Goal: Task Accomplishment & Management: Complete application form

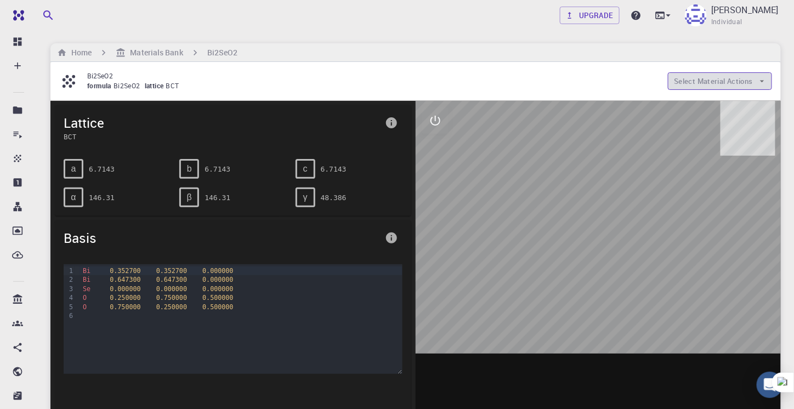
click at [699, 79] on button "Select Material Actions" at bounding box center [719, 81] width 104 height 18
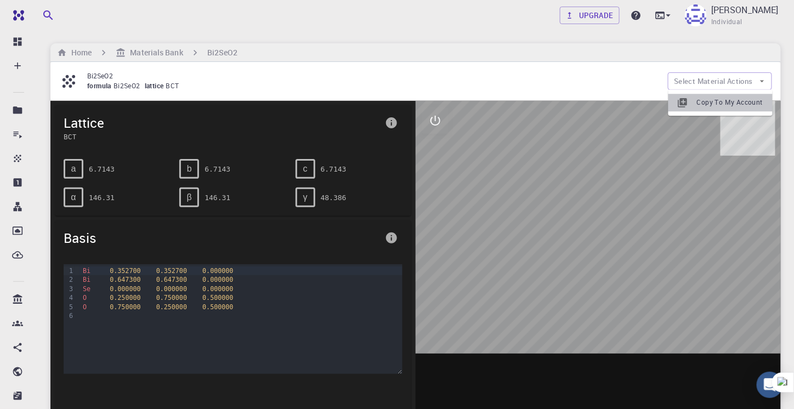
click at [706, 105] on span "Copy To My Account" at bounding box center [730, 102] width 67 height 11
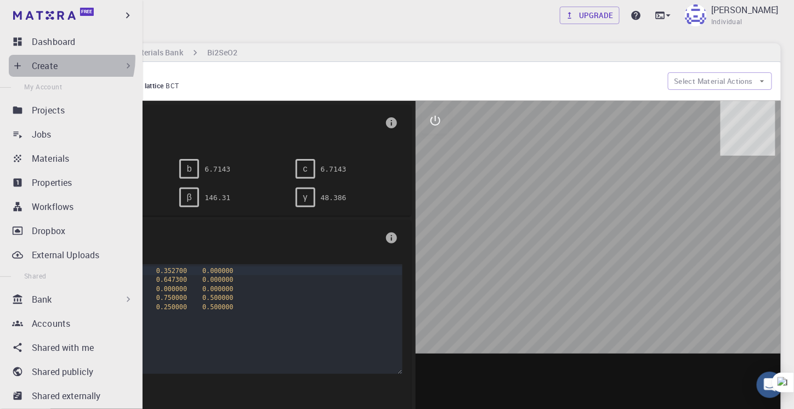
click at [61, 59] on div "Create" at bounding box center [73, 66] width 129 height 22
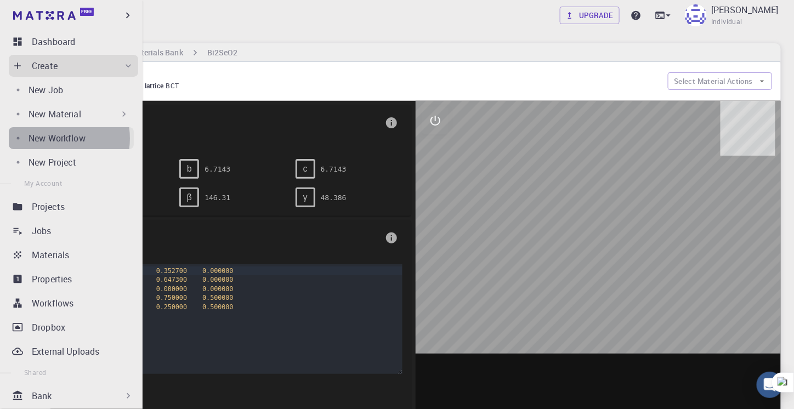
click at [49, 138] on p "New Workflow" at bounding box center [56, 138] width 57 height 13
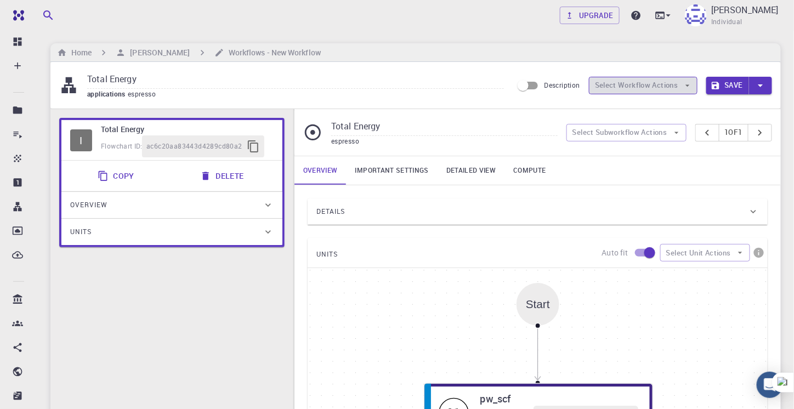
click at [609, 83] on button "Select Workflow Actions" at bounding box center [643, 86] width 109 height 18
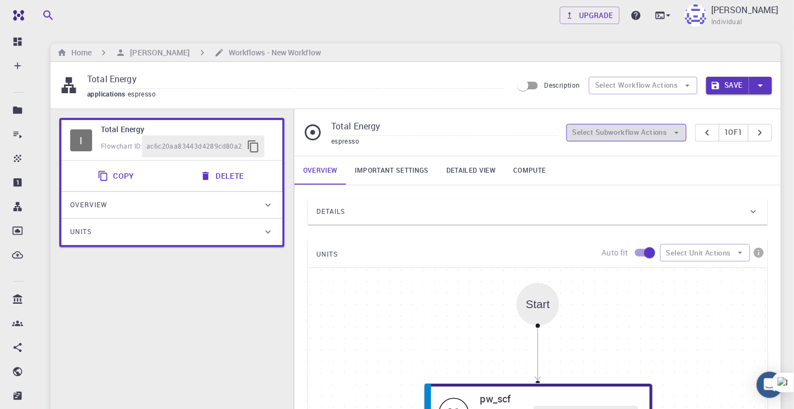
click at [598, 136] on button "Select Subworkflow Actions" at bounding box center [626, 133] width 120 height 18
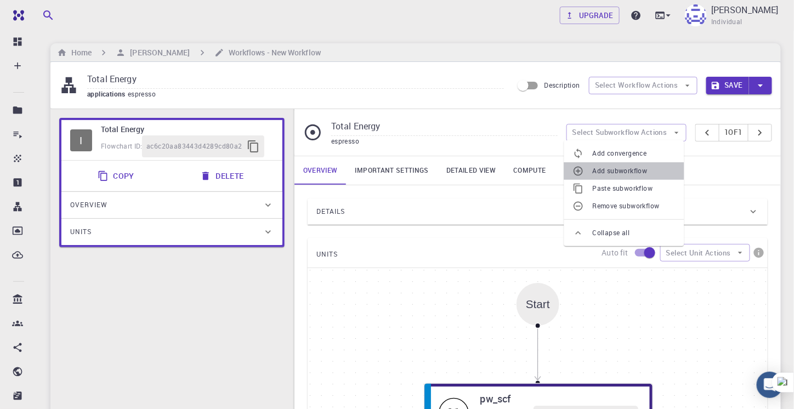
click at [608, 178] on li "Add subworkflow" at bounding box center [624, 171] width 120 height 18
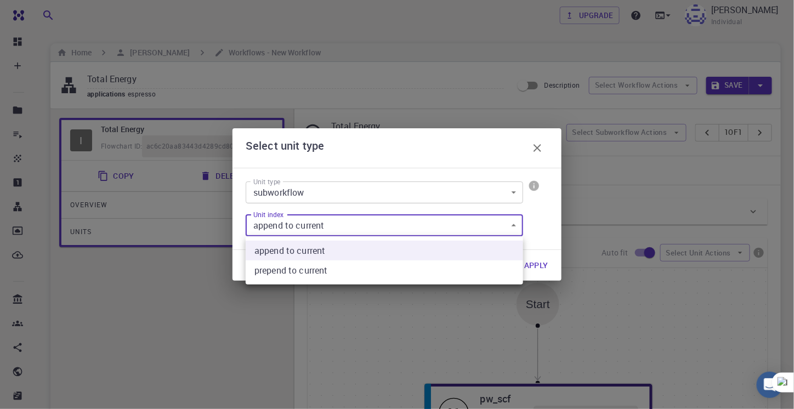
click at [437, 223] on body "Free Dashboard Create New Job New Material Create Material Upload File Import f…" at bounding box center [397, 382] width 794 height 765
click at [437, 223] on div at bounding box center [397, 204] width 794 height 409
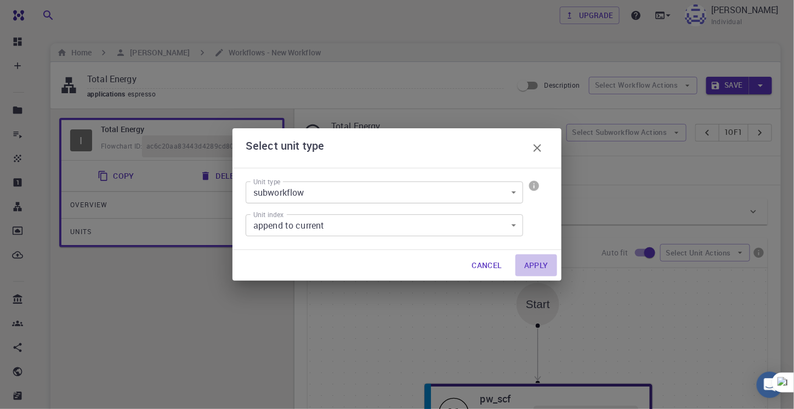
click at [543, 261] on button "Apply" at bounding box center [536, 265] width 42 height 22
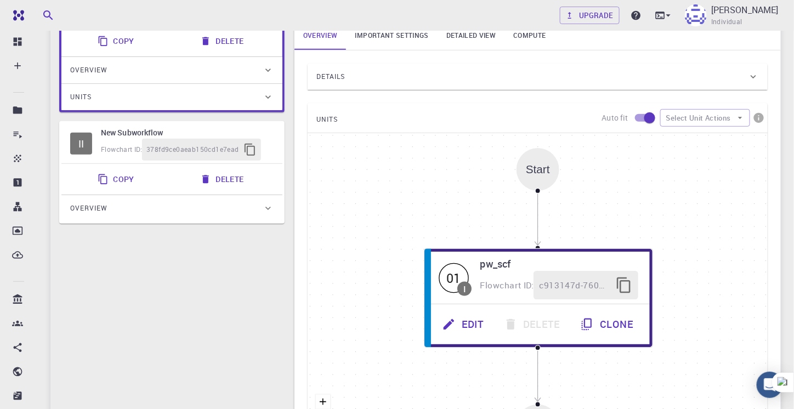
scroll to position [123, 0]
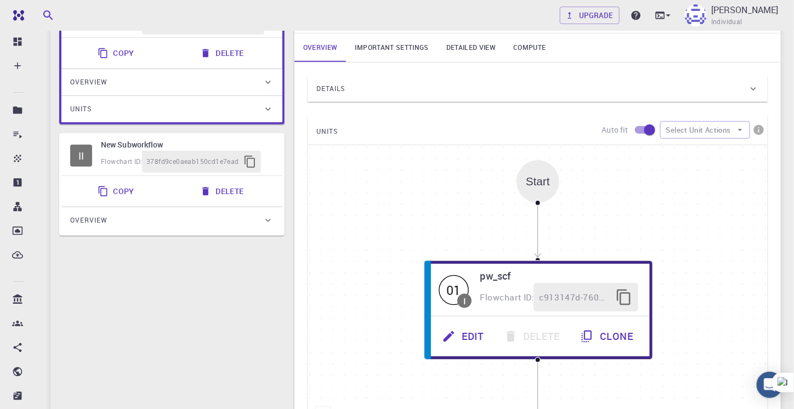
click at [265, 223] on icon at bounding box center [267, 220] width 11 height 11
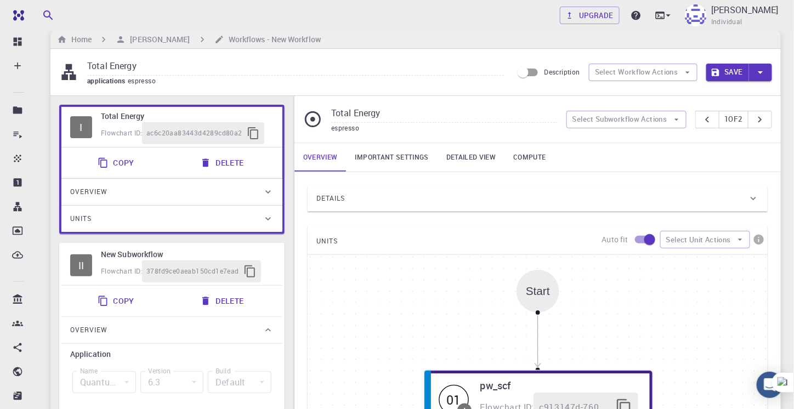
scroll to position [0, 0]
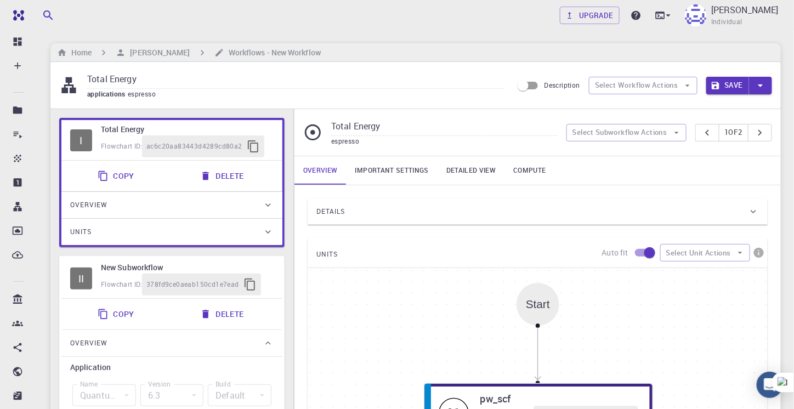
click at [260, 224] on div "Units" at bounding box center [166, 232] width 192 height 18
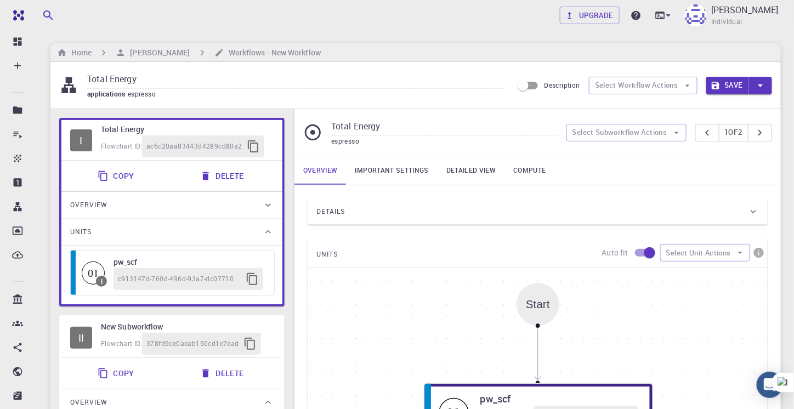
click at [267, 211] on div "Overview" at bounding box center [171, 205] width 221 height 26
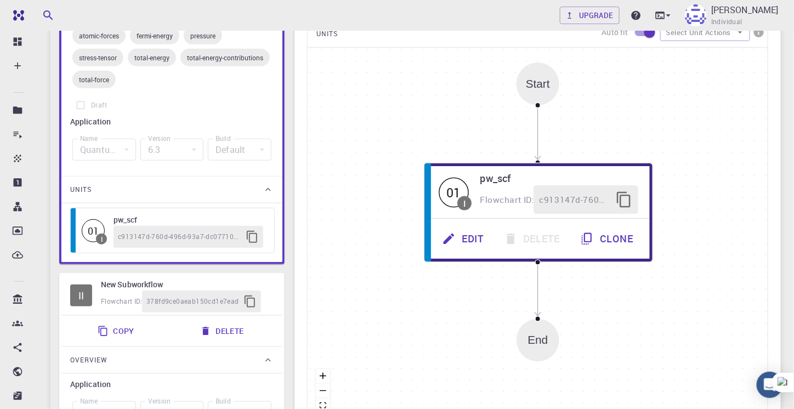
scroll to position [240, 0]
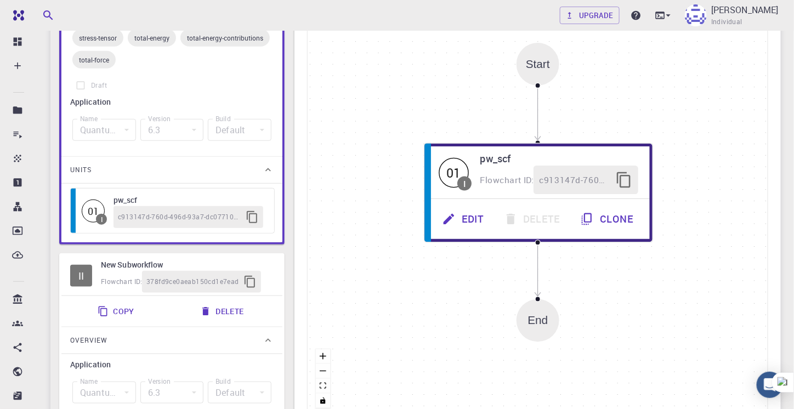
click at [225, 208] on div "c913147d-760d-496d-93a7-dc0771034d54" at bounding box center [188, 217] width 150 height 22
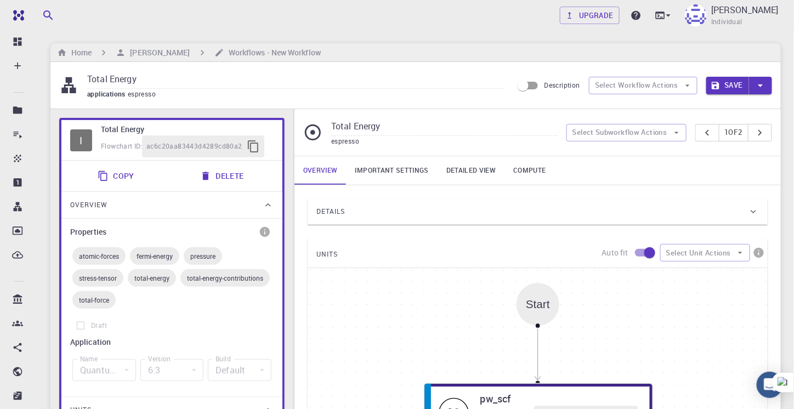
click at [540, 87] on input "Description" at bounding box center [523, 85] width 62 height 21
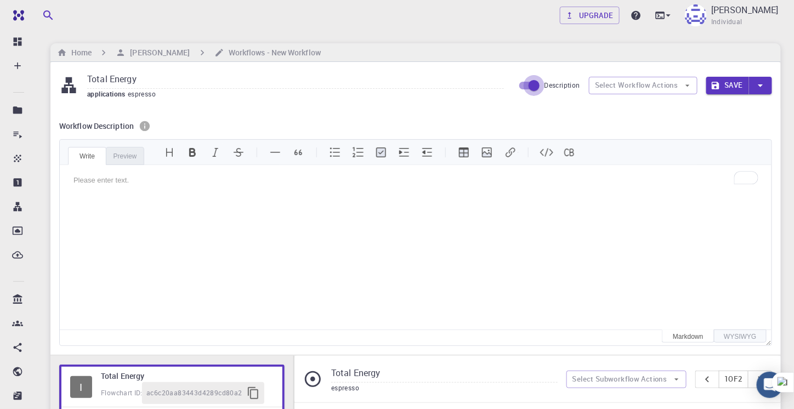
click at [540, 87] on input "Description" at bounding box center [534, 85] width 62 height 21
checkbox input "false"
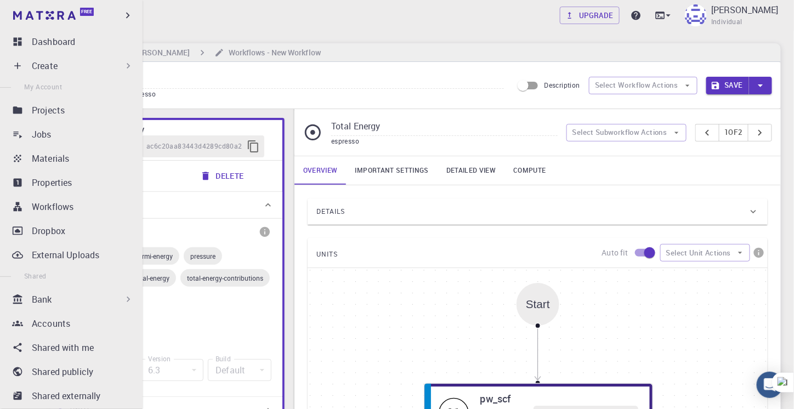
click at [45, 61] on p "Create" at bounding box center [45, 65] width 26 height 13
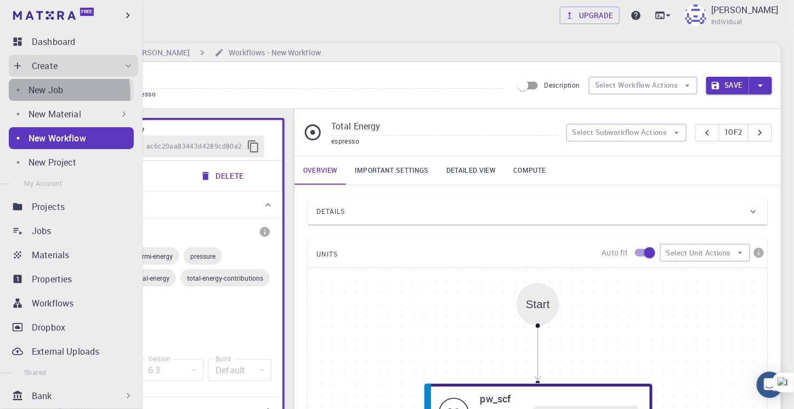
click at [50, 94] on p "New Job" at bounding box center [45, 89] width 35 height 13
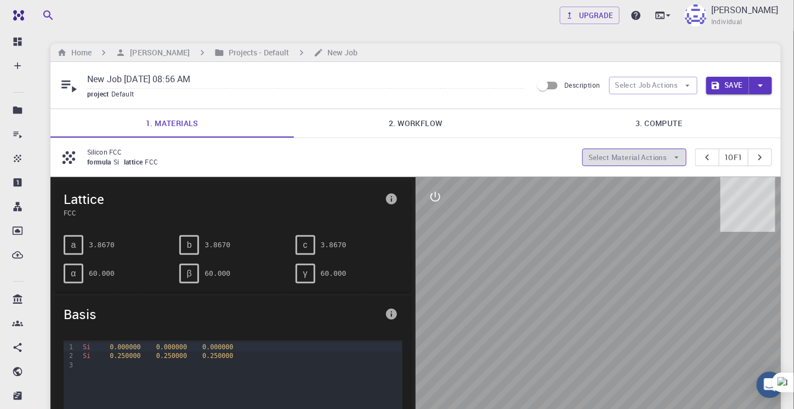
click at [607, 151] on button "Select Material Actions" at bounding box center [634, 158] width 104 height 18
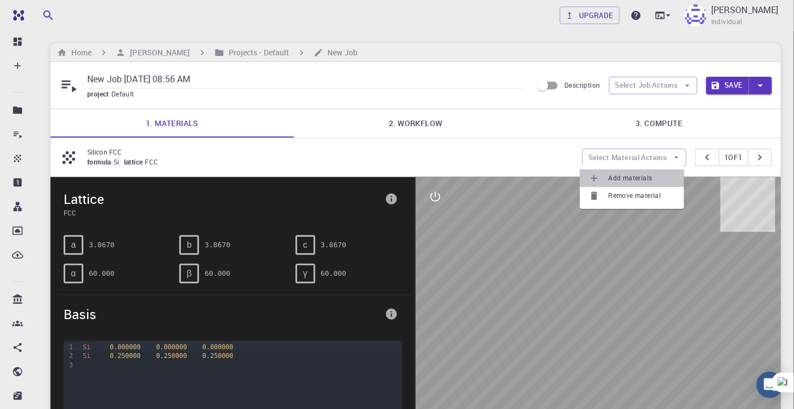
click at [614, 173] on span "Add materials" at bounding box center [641, 178] width 67 height 11
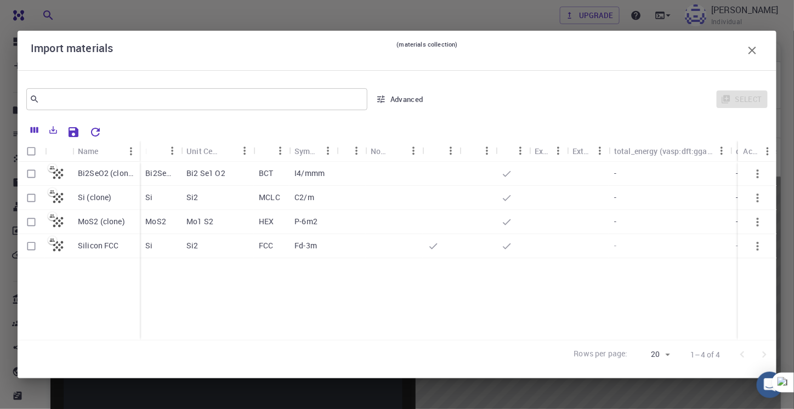
click at [90, 173] on p "Bi2SeO2 (clone)" at bounding box center [106, 173] width 56 height 11
checkbox input "true"
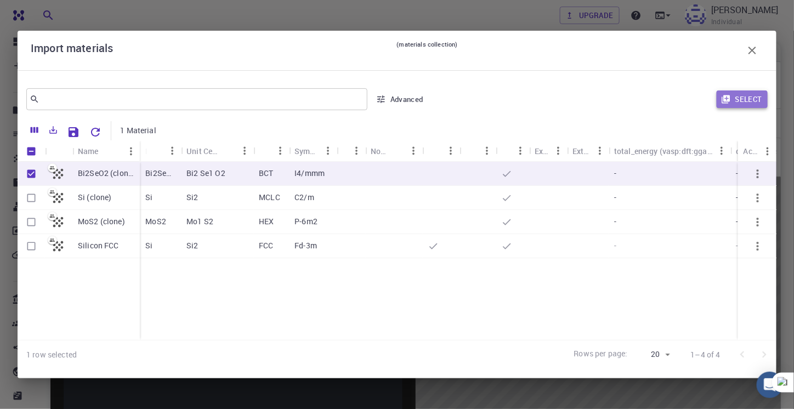
click at [752, 92] on button "Select" at bounding box center [741, 99] width 51 height 18
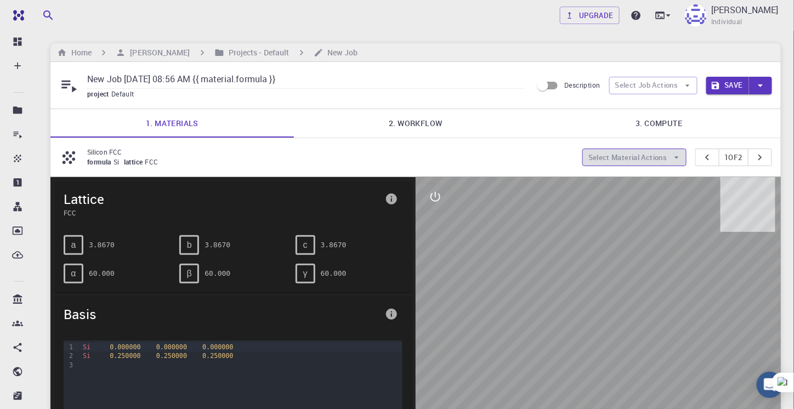
click at [654, 153] on button "Select Material Actions" at bounding box center [634, 158] width 104 height 18
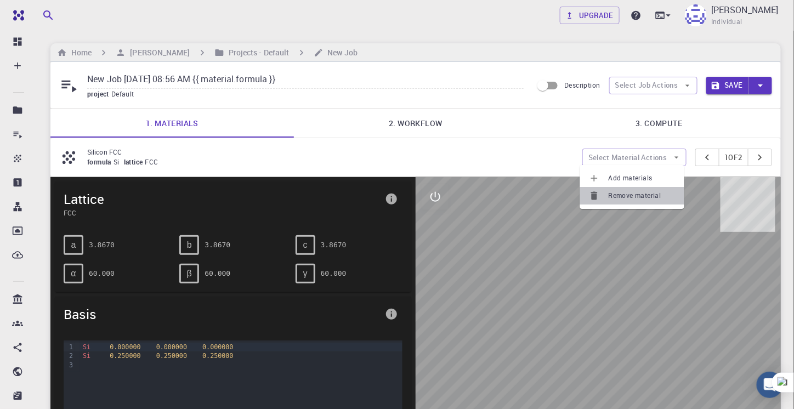
click at [619, 204] on li "Remove material" at bounding box center [632, 196] width 104 height 18
type input "New Job [DATE] 08:56 AM"
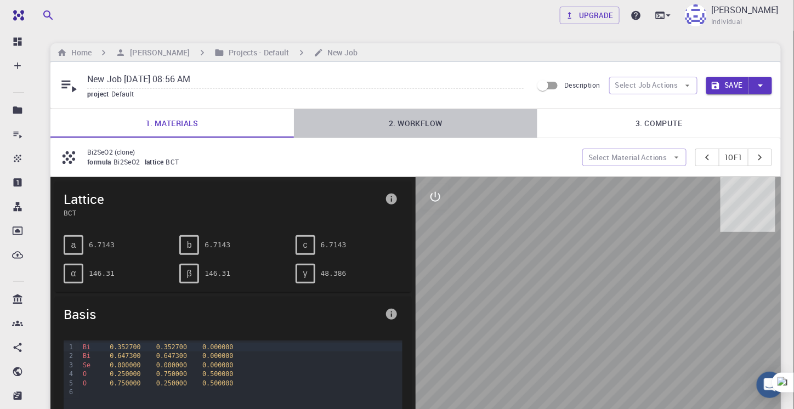
click at [427, 121] on link "2. Workflow" at bounding box center [415, 123] width 243 height 28
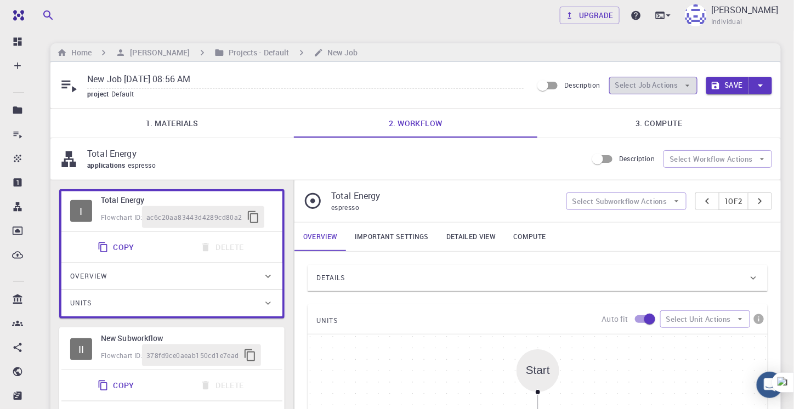
click at [643, 90] on button "Select Job Actions" at bounding box center [653, 86] width 88 height 18
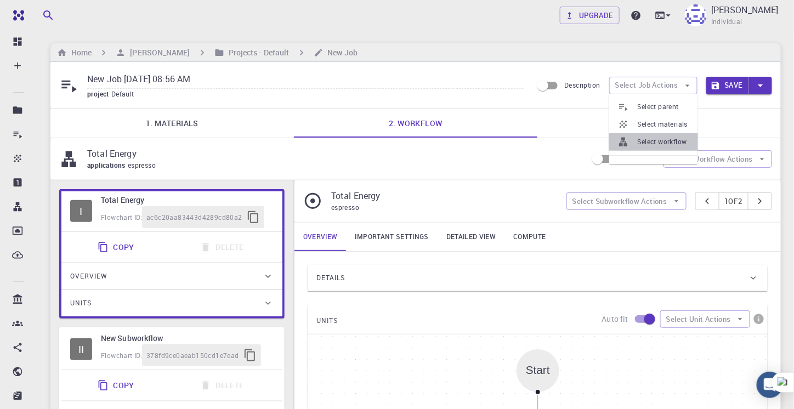
click at [648, 143] on span "Select workflow" at bounding box center [663, 141] width 52 height 11
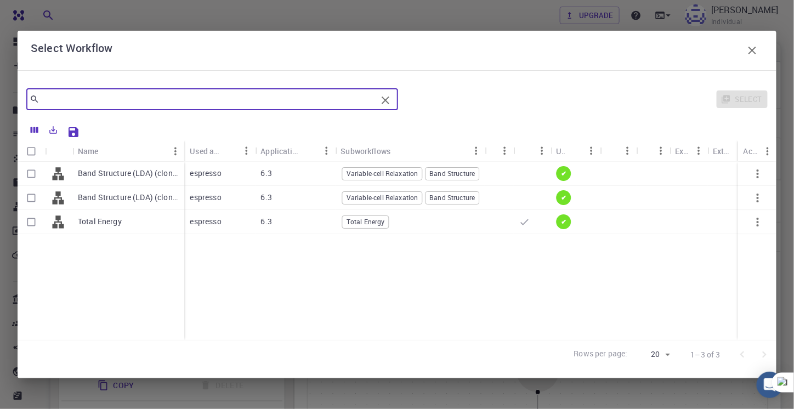
click at [117, 100] on input "text" at bounding box center [207, 99] width 337 height 15
click at [134, 96] on input "text" at bounding box center [207, 99] width 337 height 15
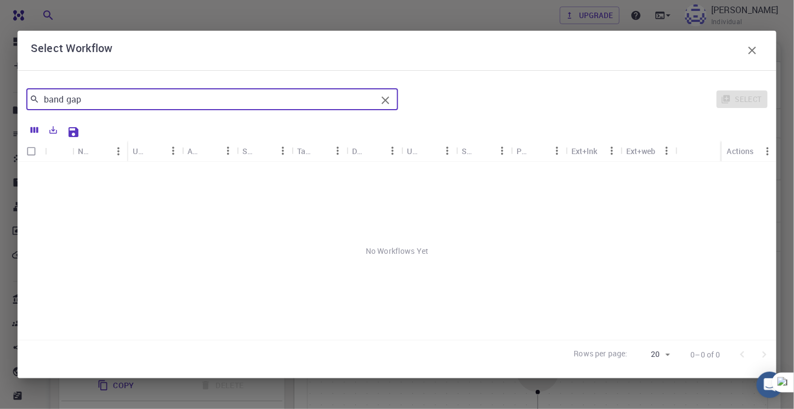
type input "band gap"
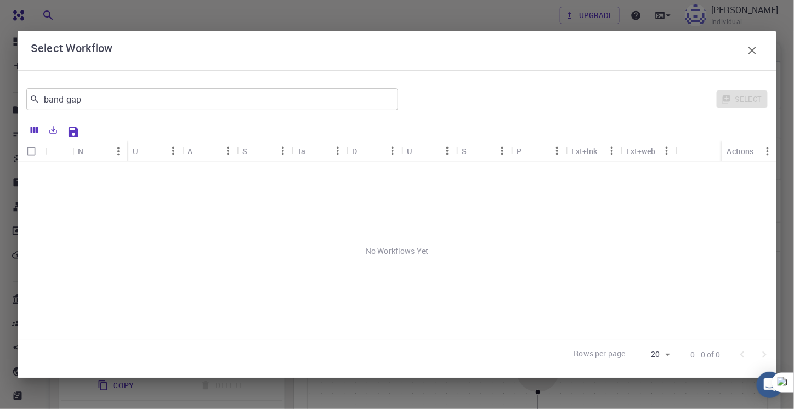
click at [761, 43] on div "Select Workflow" at bounding box center [397, 50] width 732 height 22
click at [752, 55] on icon "button" at bounding box center [751, 50] width 13 height 13
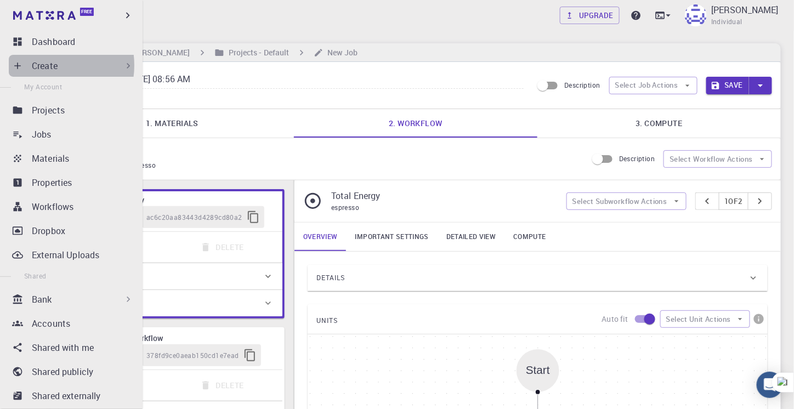
click at [48, 65] on p "Create" at bounding box center [45, 65] width 26 height 13
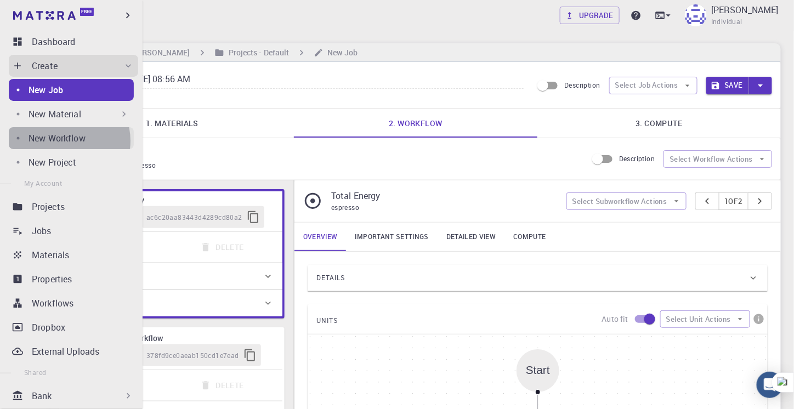
click at [64, 141] on p "New Workflow" at bounding box center [56, 138] width 57 height 13
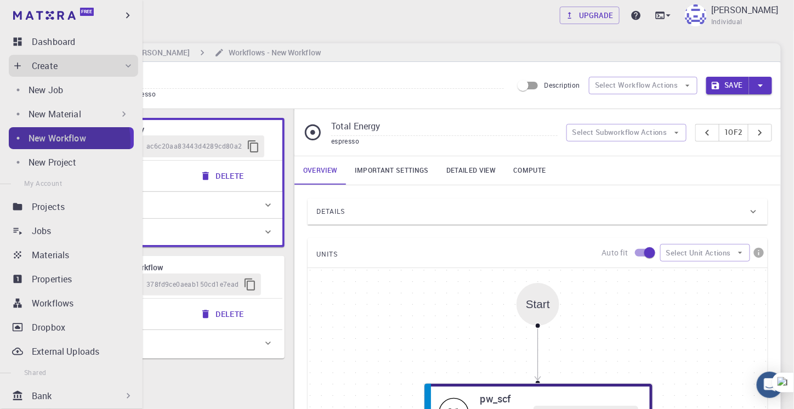
click at [64, 141] on p "New Workflow" at bounding box center [57, 138] width 58 height 13
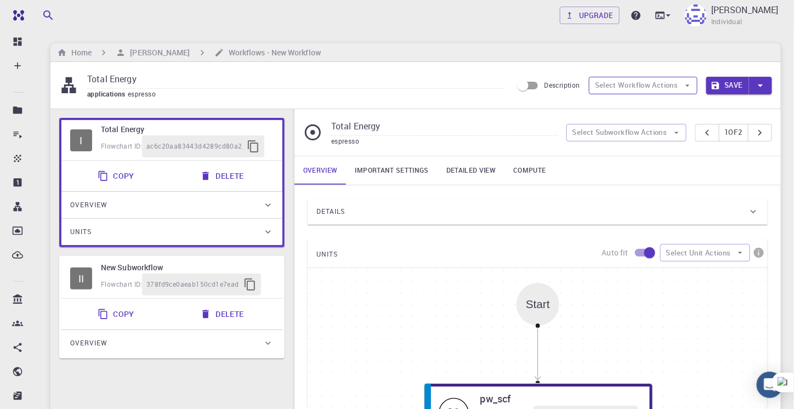
drag, startPoint x: 607, startPoint y: 74, endPoint x: 607, endPoint y: 90, distance: 16.4
click at [607, 90] on div "Total Energy applications espresso Description Select Workflow Actions Save" at bounding box center [415, 85] width 730 height 47
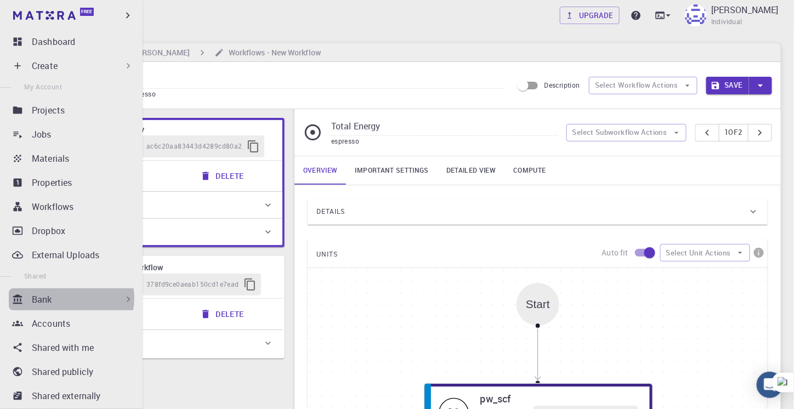
click at [70, 298] on div "Bank" at bounding box center [83, 299] width 102 height 13
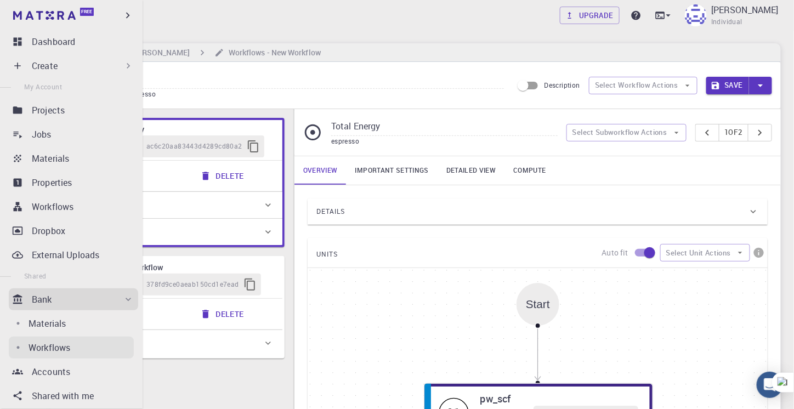
click at [59, 342] on p "Workflows" at bounding box center [49, 347] width 42 height 13
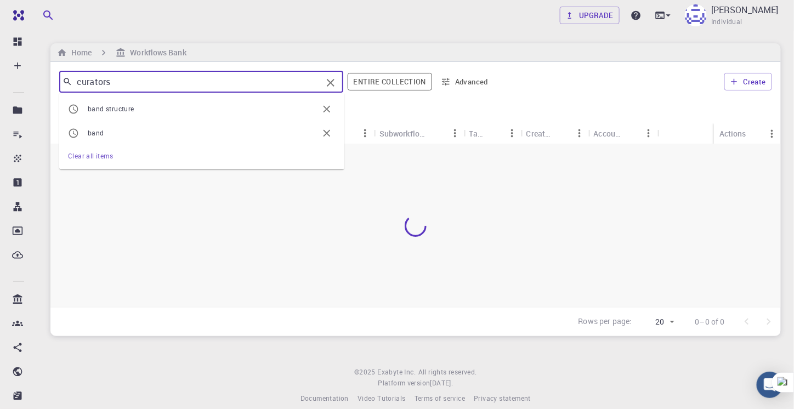
click at [216, 79] on input "curators" at bounding box center [196, 81] width 249 height 15
type input "c"
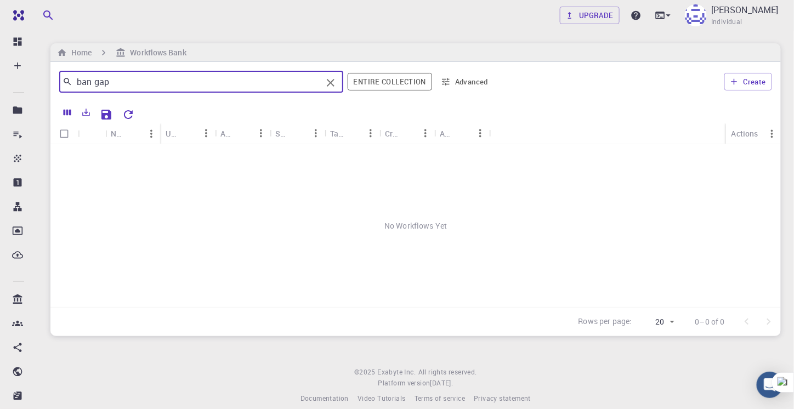
click at [89, 83] on input "ban gap" at bounding box center [196, 81] width 249 height 15
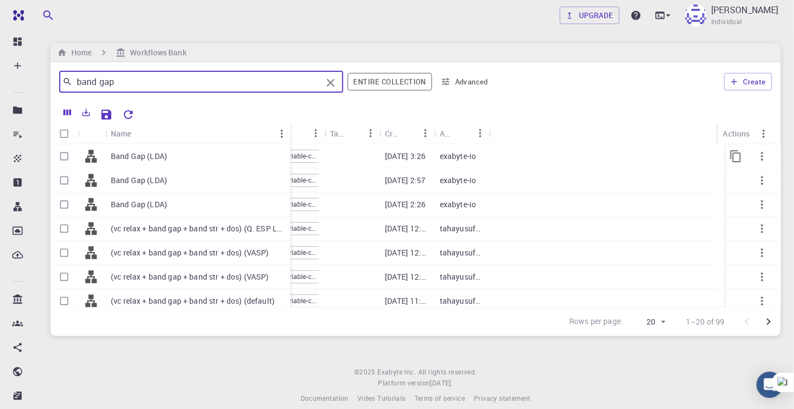
drag, startPoint x: 158, startPoint y: 130, endPoint x: 289, endPoint y: 147, distance: 131.5
click at [289, 147] on div "Name Used application Application Version Subworkflows Tags Created Account Act…" at bounding box center [415, 215] width 730 height 184
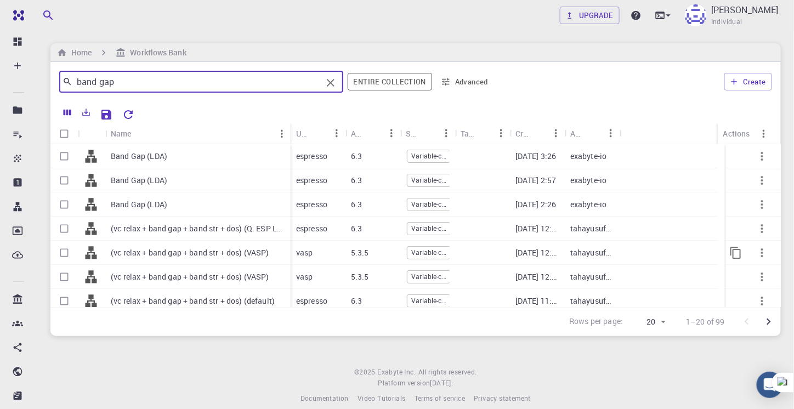
type input "band gap"
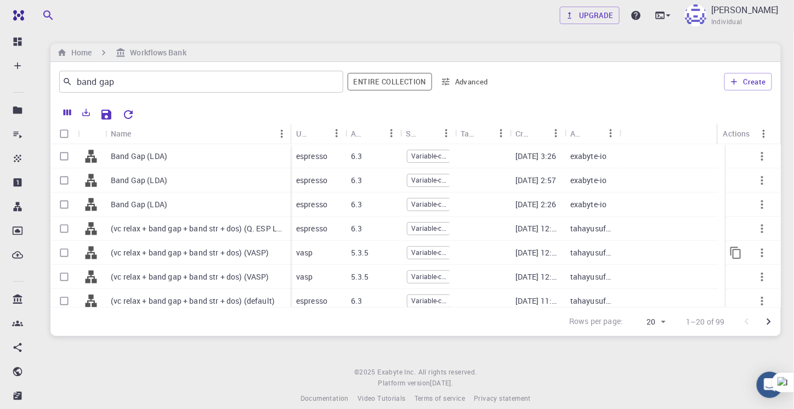
click at [200, 247] on p "(vc relax + band gap + band str + dos) (VASP)" at bounding box center [190, 252] width 158 height 11
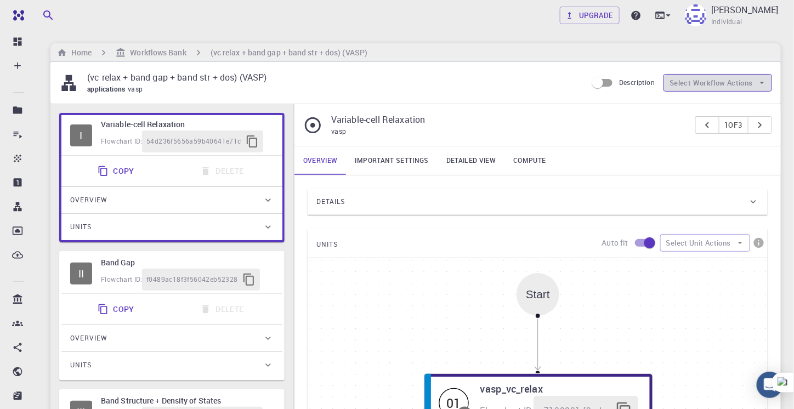
click at [683, 84] on button "Select Workflow Actions" at bounding box center [717, 83] width 109 height 18
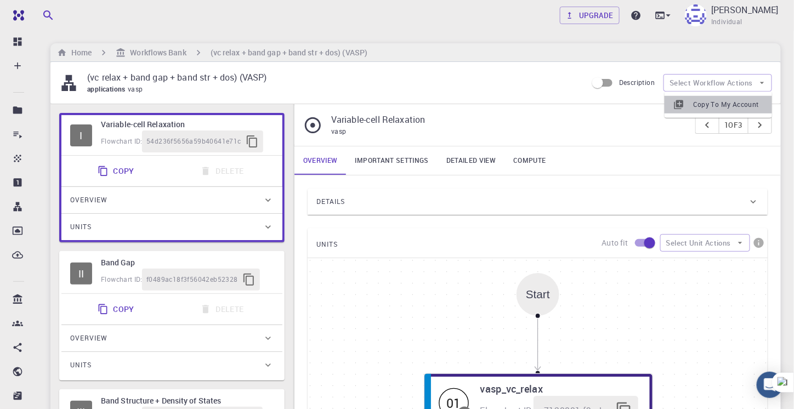
click at [695, 104] on span "Copy To My Account" at bounding box center [728, 104] width 70 height 11
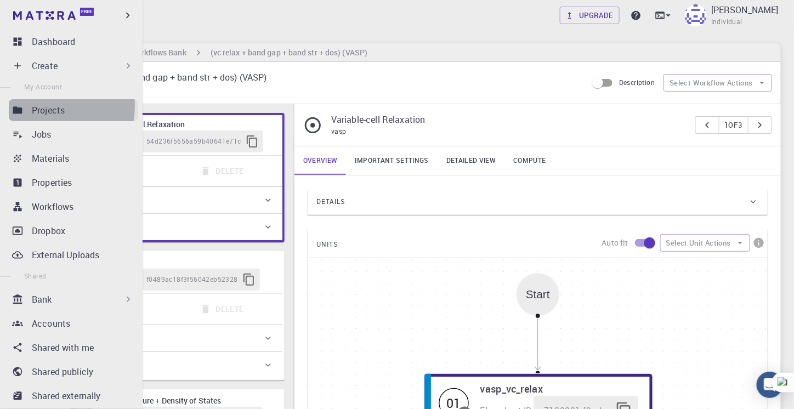
click at [44, 106] on p "Projects" at bounding box center [48, 110] width 33 height 13
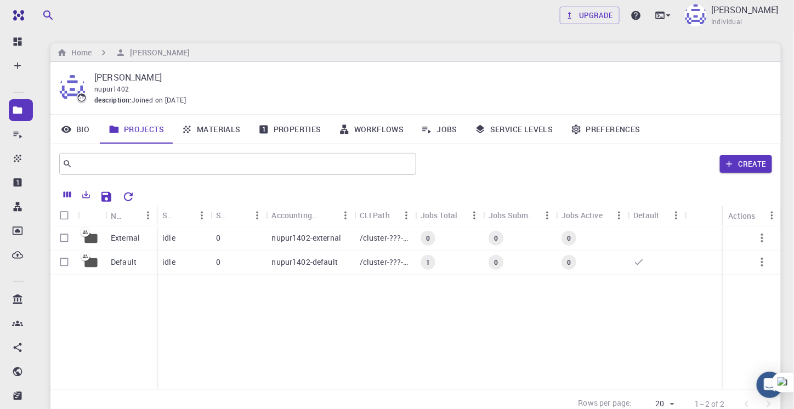
click at [267, 314] on div "External Default idle 0 nupur1402-external /cluster-???-home/nupur1402/nupur140…" at bounding box center [415, 307] width 730 height 163
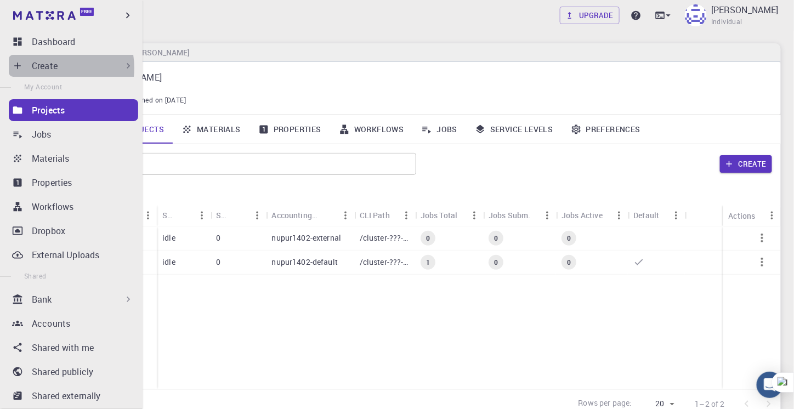
click at [49, 68] on p "Create" at bounding box center [45, 65] width 26 height 13
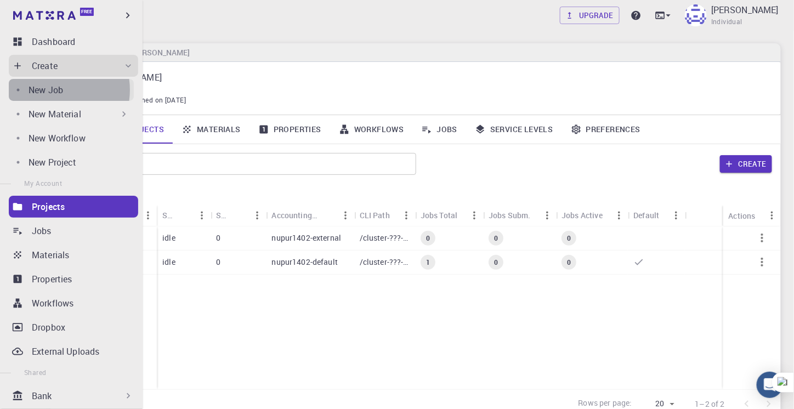
click at [55, 90] on p "New Job" at bounding box center [45, 89] width 35 height 13
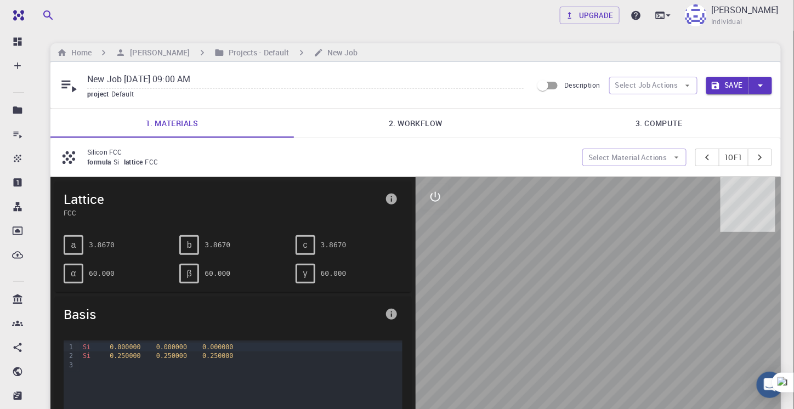
click at [306, 85] on input "New Job [DATE] 09:00 AM" at bounding box center [305, 80] width 436 height 18
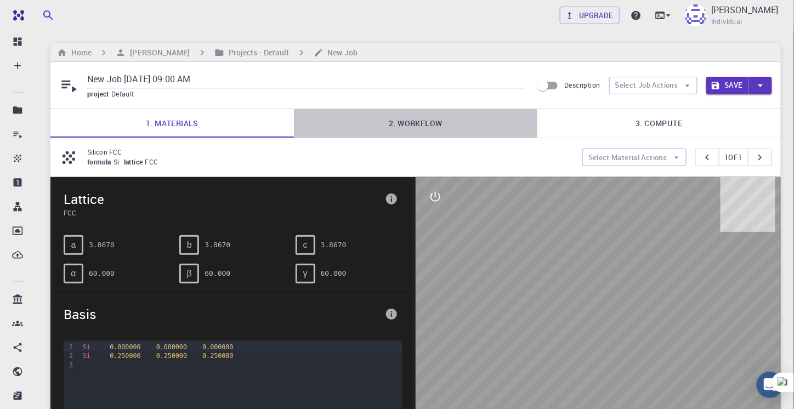
click at [417, 128] on link "2. Workflow" at bounding box center [415, 123] width 243 height 28
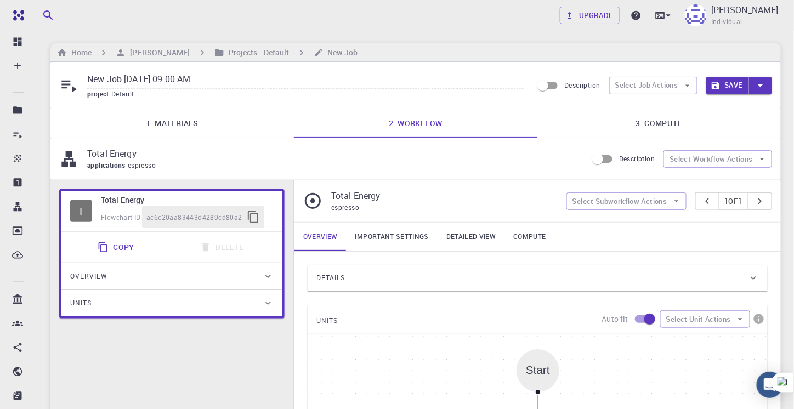
click at [209, 128] on link "1. Materials" at bounding box center [171, 123] width 243 height 28
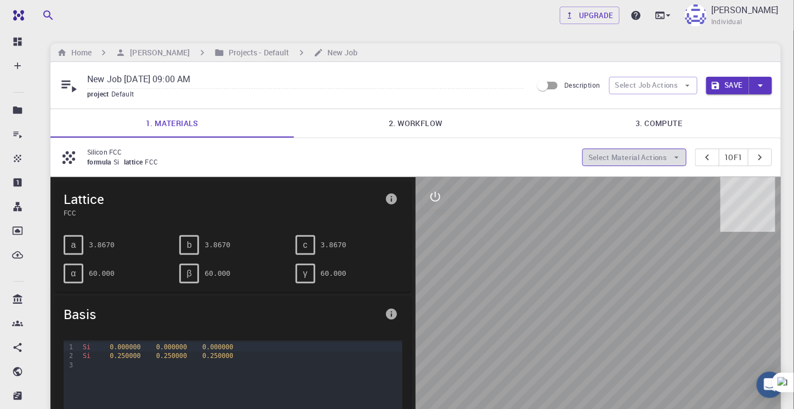
click at [609, 156] on button "Select Material Actions" at bounding box center [634, 158] width 104 height 18
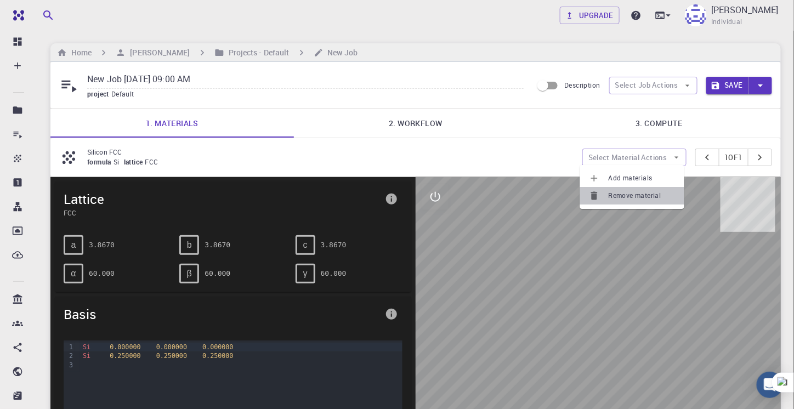
click at [617, 190] on span "Remove material" at bounding box center [641, 195] width 67 height 11
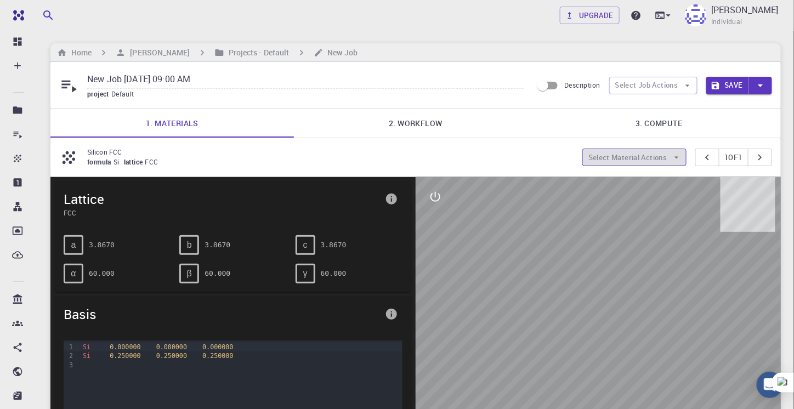
click at [603, 151] on button "Select Material Actions" at bounding box center [634, 158] width 104 height 18
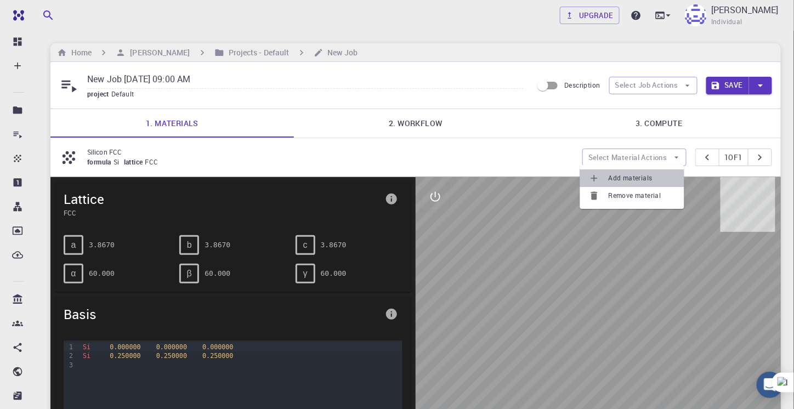
click at [610, 176] on span "Add materials" at bounding box center [641, 178] width 67 height 11
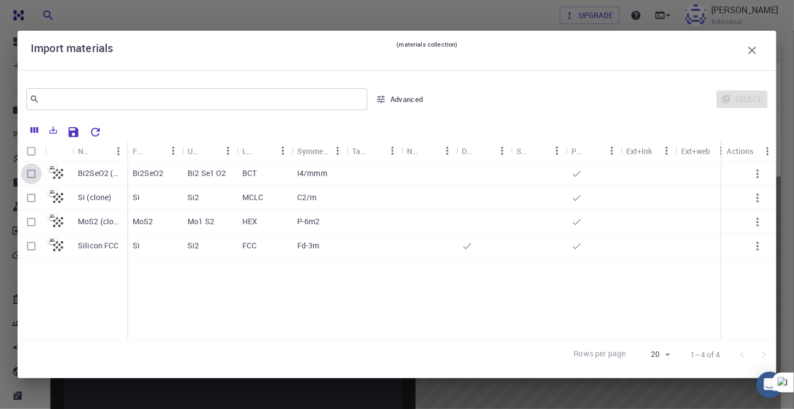
click at [28, 177] on input "Select row" at bounding box center [31, 173] width 21 height 21
checkbox input "true"
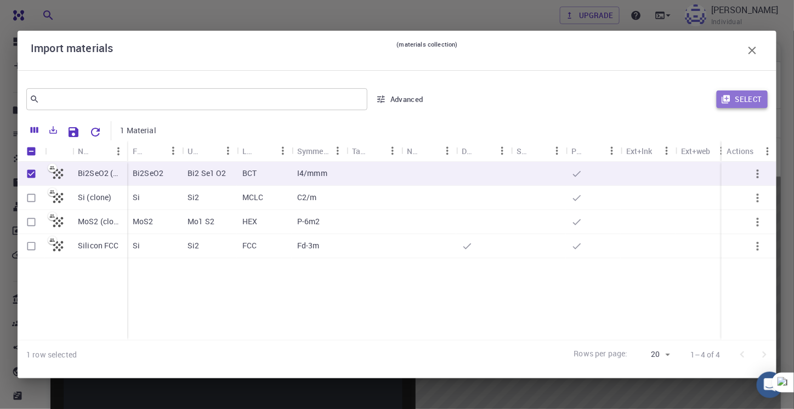
click at [750, 101] on button "Select" at bounding box center [741, 99] width 51 height 18
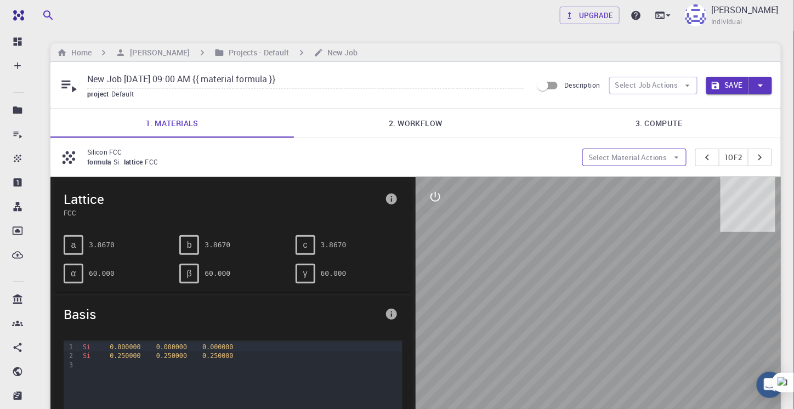
click at [635, 154] on button "Select Material Actions" at bounding box center [634, 158] width 104 height 18
click at [629, 192] on span "Remove material" at bounding box center [641, 195] width 67 height 11
type input "New Job [DATE] 09:00 AM"
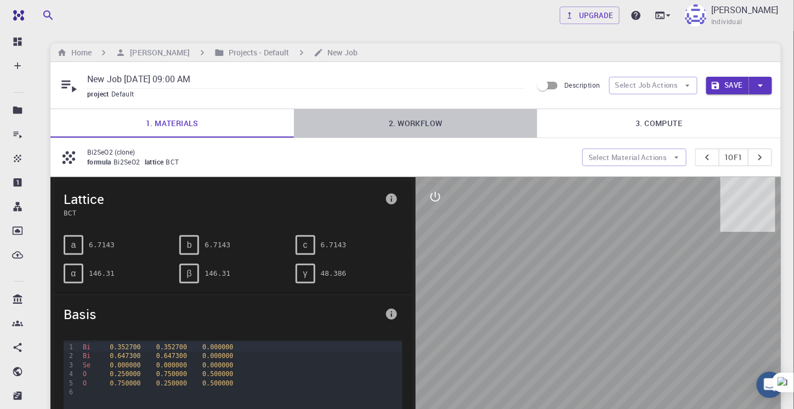
click at [421, 124] on link "2. Workflow" at bounding box center [415, 123] width 243 height 28
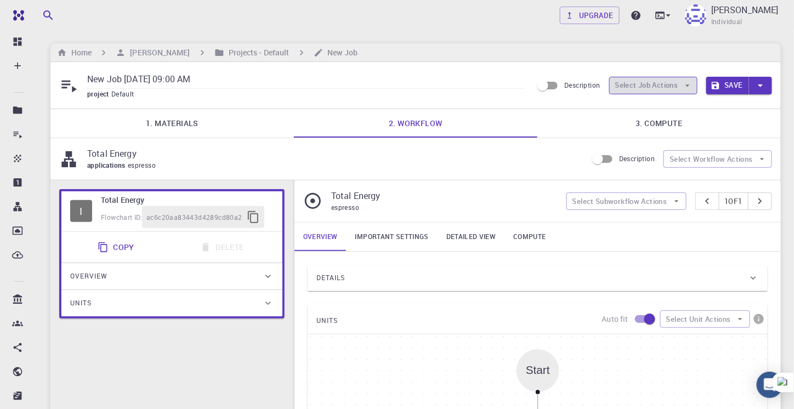
click at [641, 86] on button "Select Job Actions" at bounding box center [653, 86] width 88 height 18
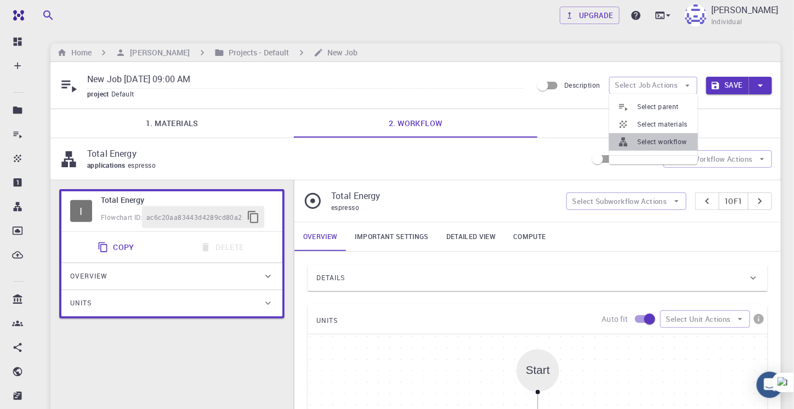
click at [646, 136] on li "Select workflow" at bounding box center [653, 142] width 89 height 18
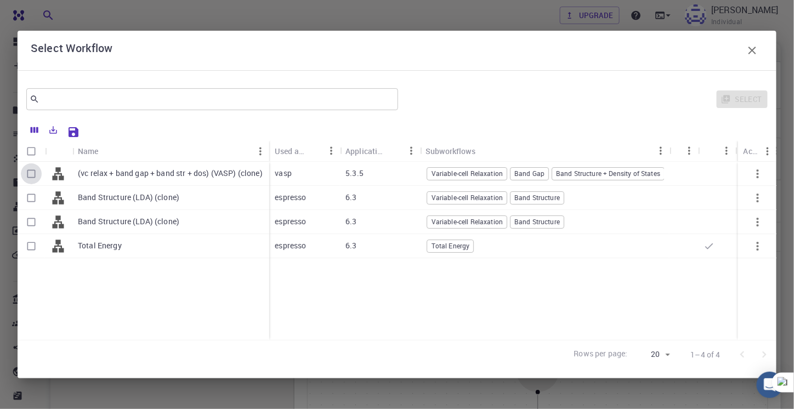
click at [27, 177] on input "Select row" at bounding box center [31, 173] width 21 height 21
checkbox input "true"
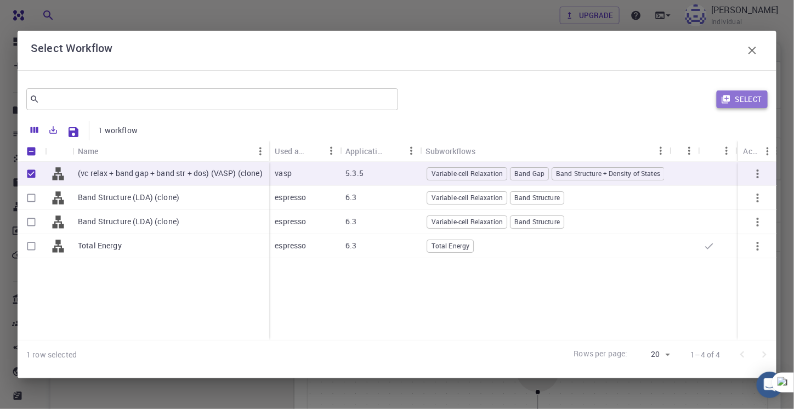
click at [747, 98] on button "Select" at bounding box center [741, 99] width 51 height 18
type input "vasp"
type input "5.3.5"
type input "Plane-wave Projector-augmented Wave Pseudopotential (Davidson Diagonalization, …"
type input "/export/share/pseudo/bi/gga/pbe/vasp/5.2/paw/default/POTCAR"
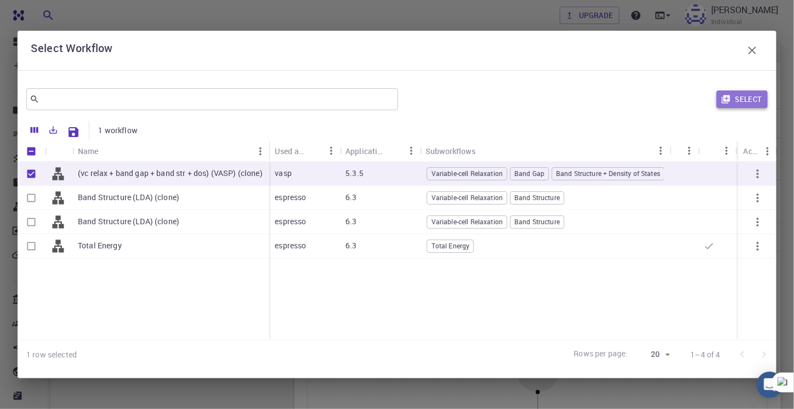
type input "/export/share/pseudo/se/gga/pbe/vasp/5.2/paw/default/POTCAR"
type input "/export/share/pseudo/o/gga/pbe/vasp/5.2/paw/default/POTCAR"
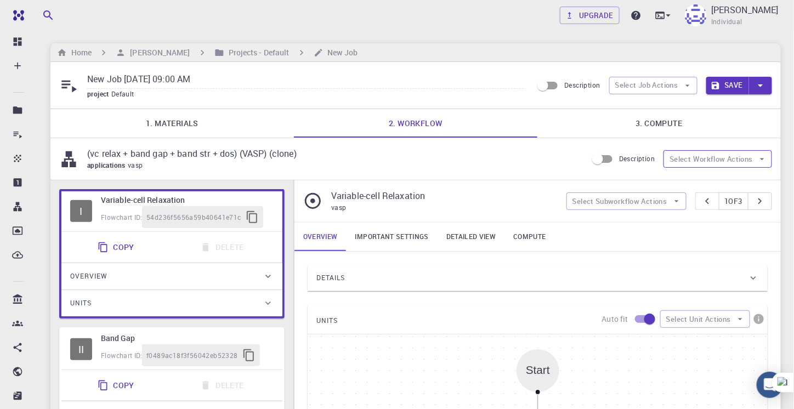
click at [693, 156] on button "Select Workflow Actions" at bounding box center [717, 159] width 109 height 18
click at [647, 197] on button "Select Subworkflow Actions" at bounding box center [626, 201] width 120 height 18
click at [686, 320] on button "Select Unit Actions" at bounding box center [705, 319] width 90 height 18
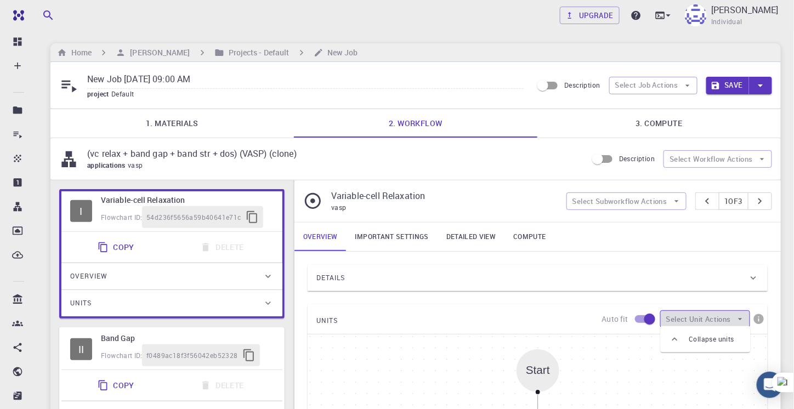
click at [686, 320] on button "Select Unit Actions" at bounding box center [705, 319] width 90 height 18
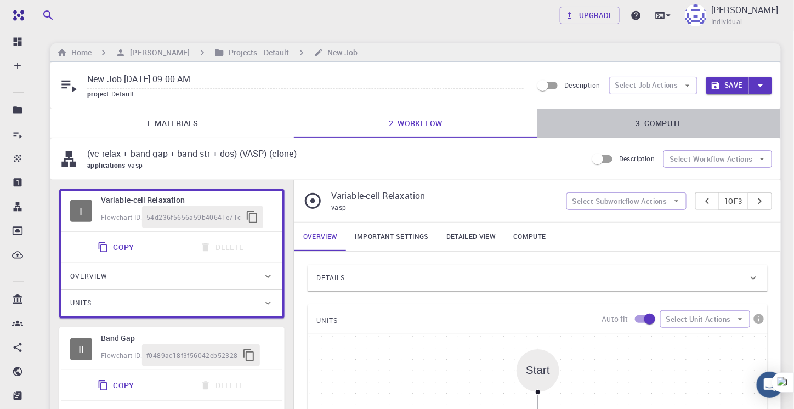
click at [648, 123] on link "3. Compute" at bounding box center [658, 123] width 243 height 28
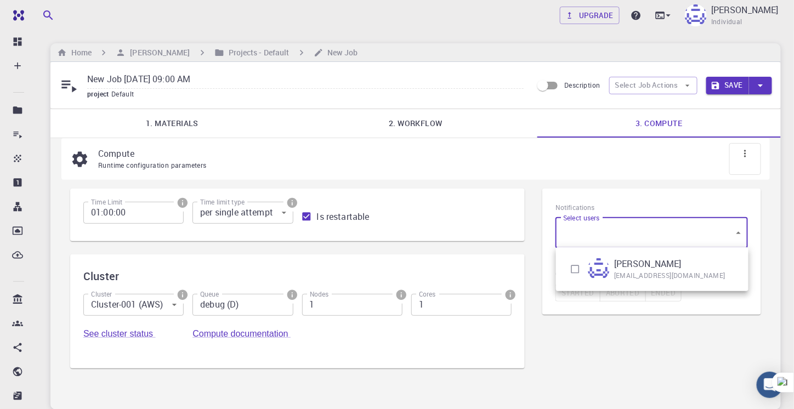
click at [598, 229] on body "Free Dashboard Create New Job New Material Create Material Upload File Import f…" at bounding box center [397, 247] width 794 height 495
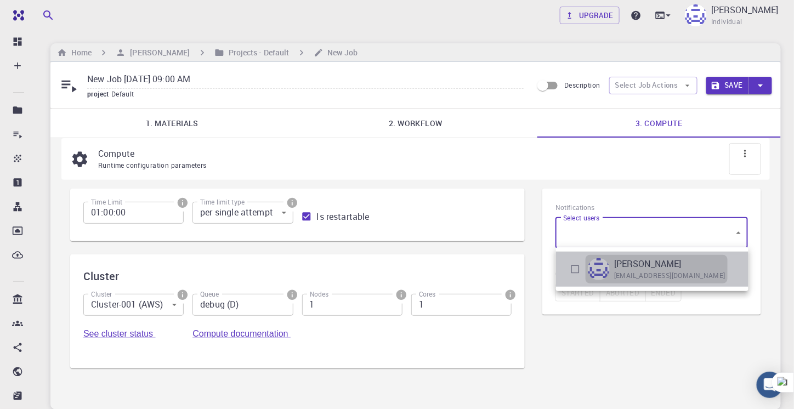
click at [624, 267] on p "[PERSON_NAME]" at bounding box center [647, 263] width 67 height 13
type input "[object Object]"
checkbox input "true"
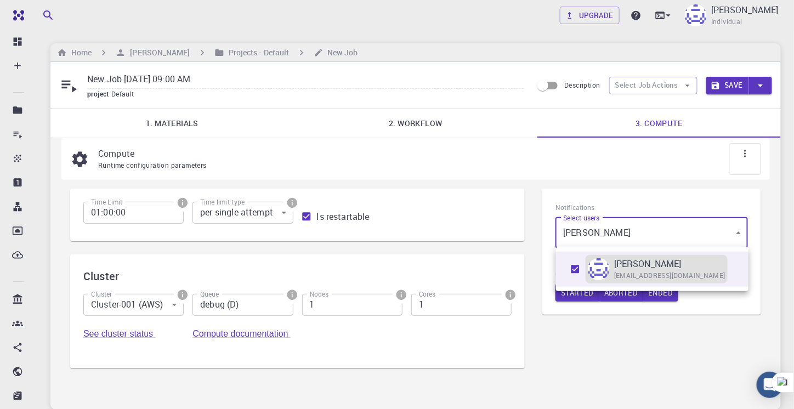
click at [624, 267] on p "[PERSON_NAME]" at bounding box center [647, 263] width 67 height 13
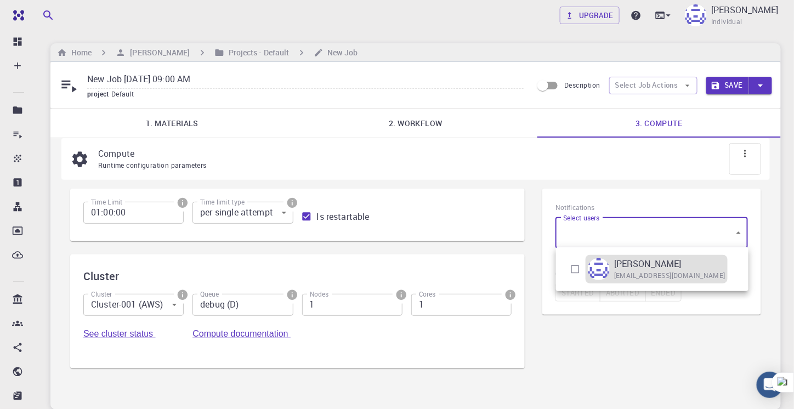
checkbox input "false"
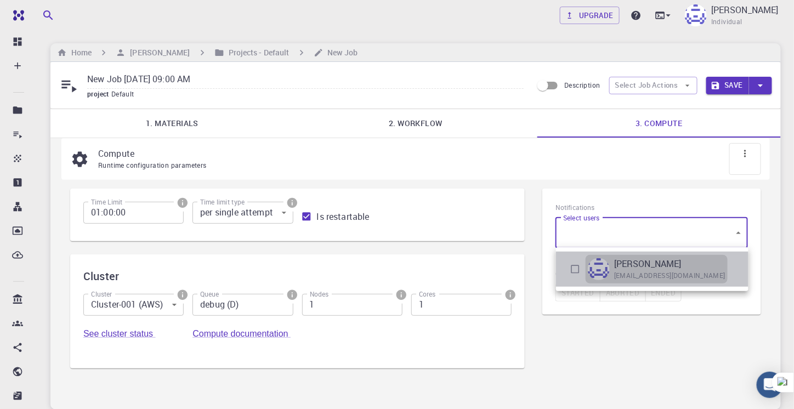
click at [618, 267] on p "[PERSON_NAME]" at bounding box center [647, 263] width 67 height 13
type input "[object Object]"
checkbox input "true"
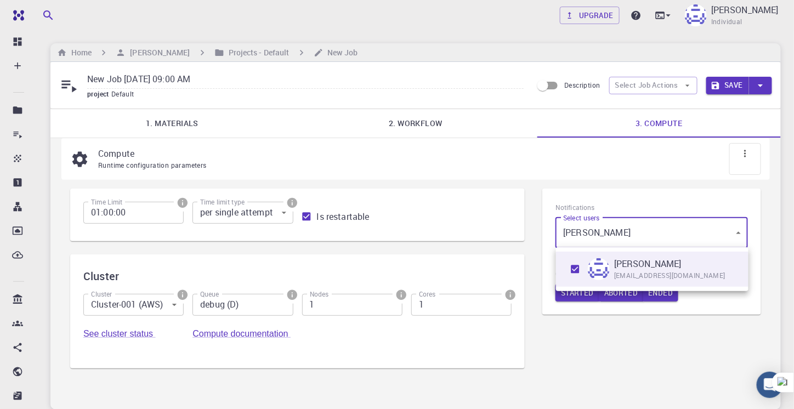
click at [595, 351] on div at bounding box center [397, 204] width 794 height 409
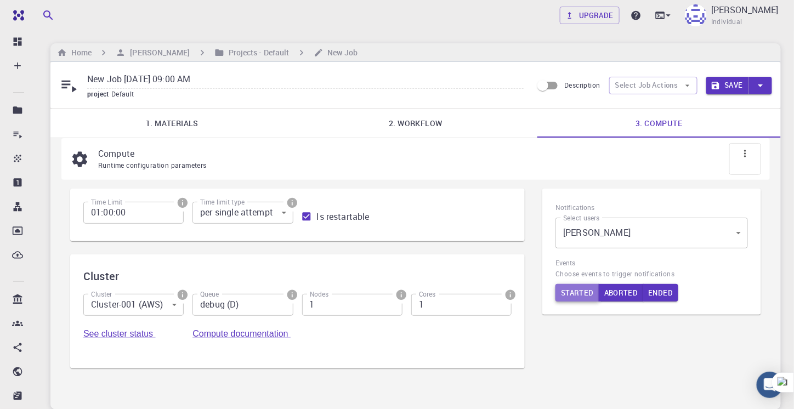
click at [568, 290] on button "Started" at bounding box center [577, 293] width 44 height 18
click at [614, 293] on button "Aborted" at bounding box center [622, 293] width 45 height 18
click at [652, 293] on button "Ended" at bounding box center [663, 293] width 36 height 18
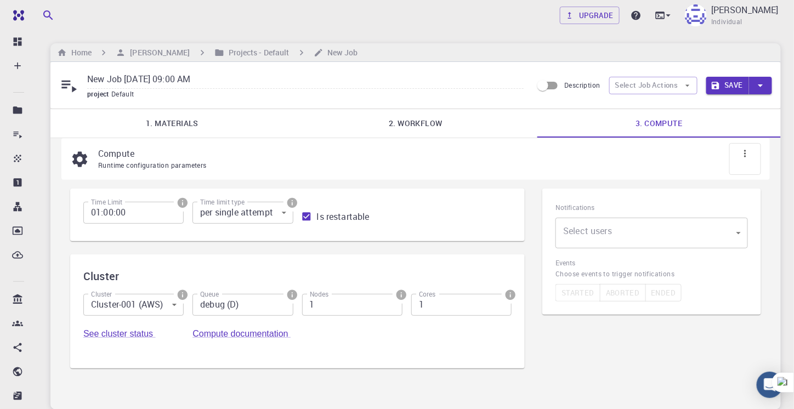
click at [581, 291] on div "Started Aborted Ended" at bounding box center [651, 293] width 192 height 18
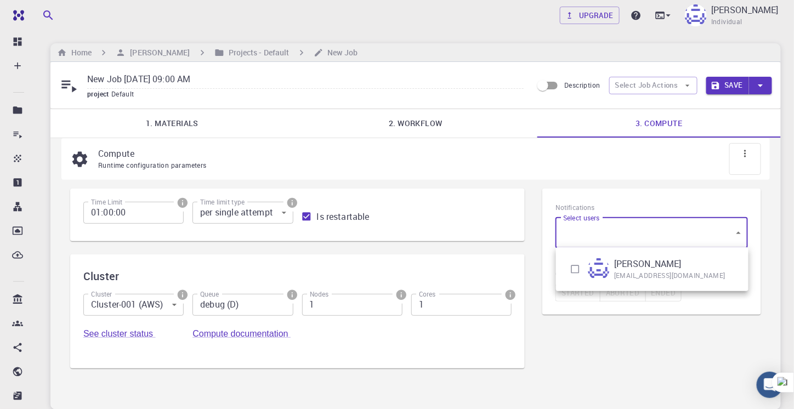
click at [575, 226] on body "Free Dashboard Create New Job New Material Create Material Upload File Import f…" at bounding box center [397, 247] width 794 height 495
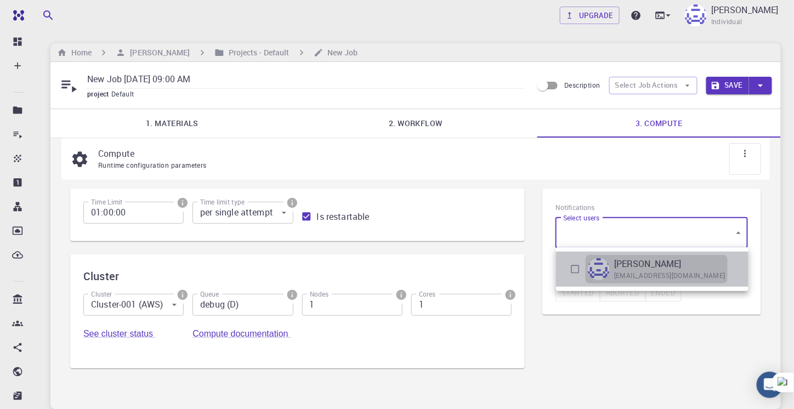
click at [604, 259] on img at bounding box center [598, 269] width 22 height 22
type input "[object Object]"
checkbox input "true"
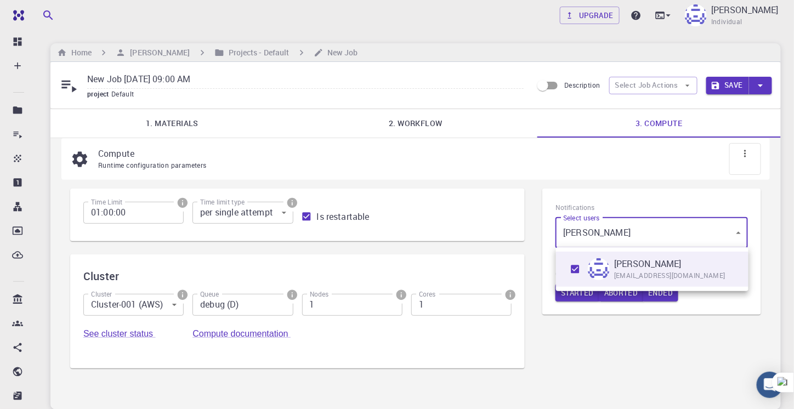
click at [612, 366] on div at bounding box center [397, 204] width 794 height 409
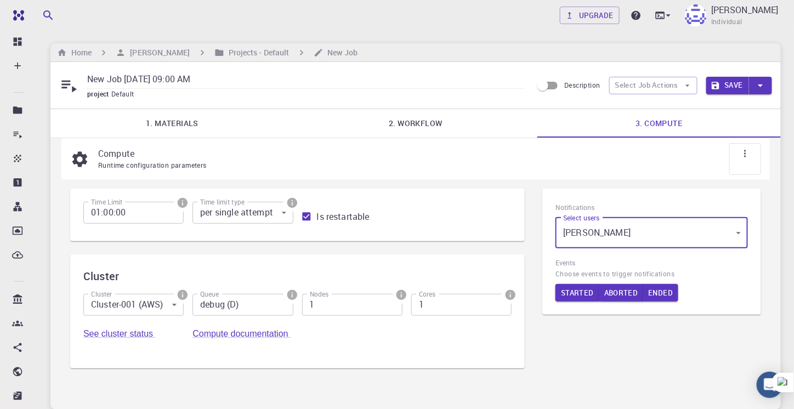
click at [741, 151] on icon at bounding box center [744, 153] width 11 height 11
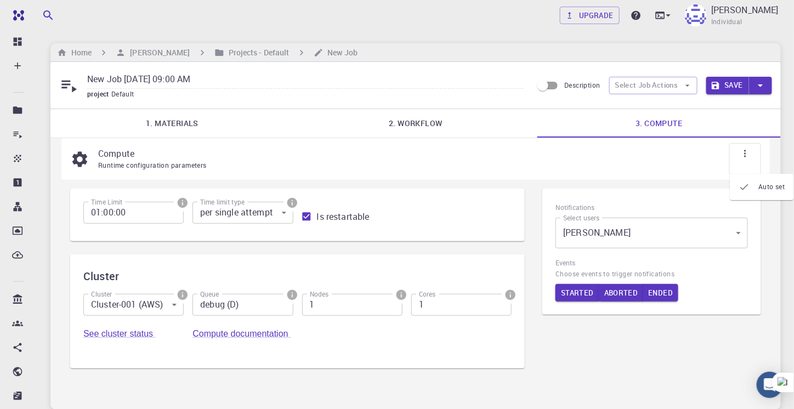
click at [741, 151] on icon at bounding box center [744, 153] width 11 height 11
drag, startPoint x: 208, startPoint y: 165, endPoint x: 180, endPoint y: 159, distance: 29.1
click at [180, 160] on div "Runtime configuration parameters" at bounding box center [425, 165] width 654 height 11
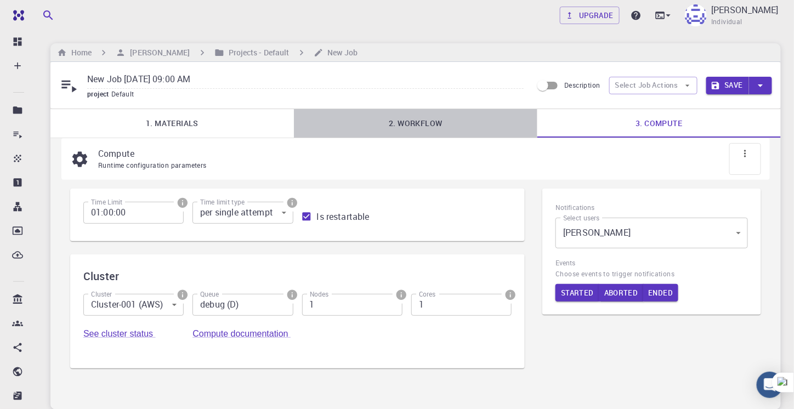
click at [425, 124] on link "2. Workflow" at bounding box center [415, 123] width 243 height 28
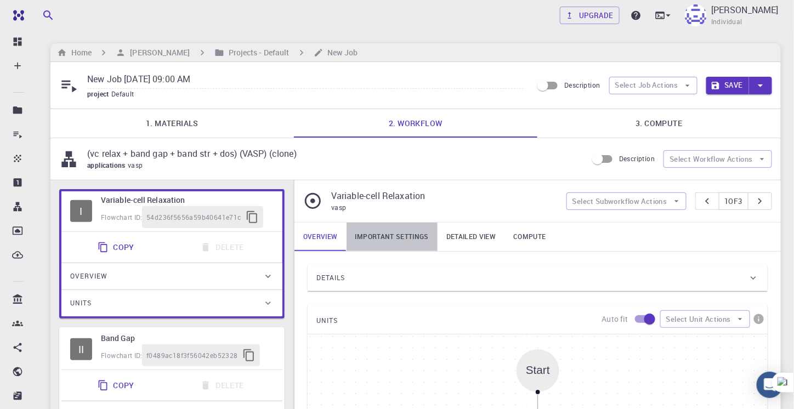
click at [400, 229] on link "Important settings" at bounding box center [391, 236] width 91 height 28
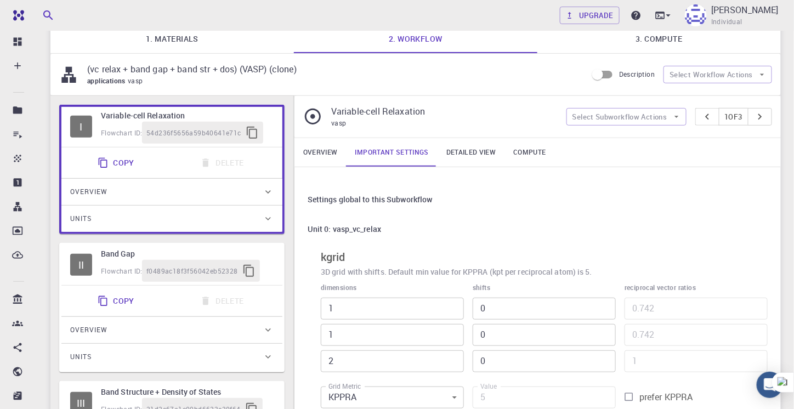
scroll to position [152, 0]
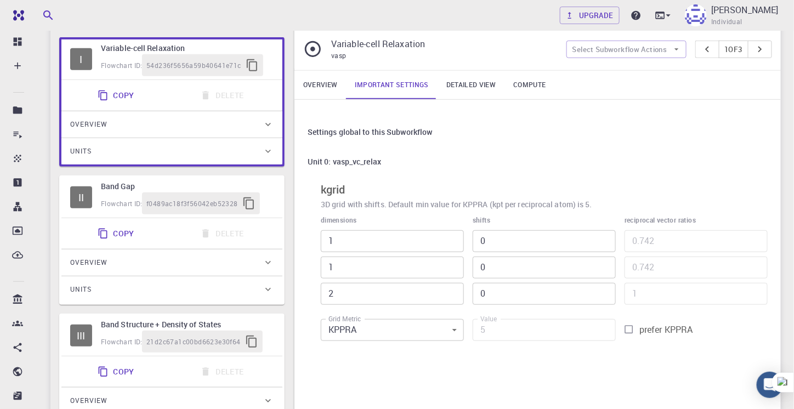
click at [187, 195] on div "f0489ac18f3f56042eb52328" at bounding box center [201, 203] width 118 height 22
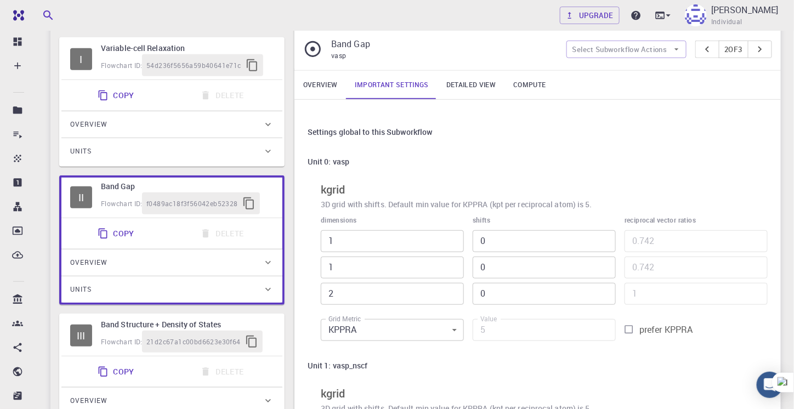
click at [104, 192] on div "Flowchart ID: f0489ac18f3f56042eb52328" at bounding box center [187, 203] width 173 height 22
click at [327, 85] on link "Overview" at bounding box center [320, 85] width 52 height 28
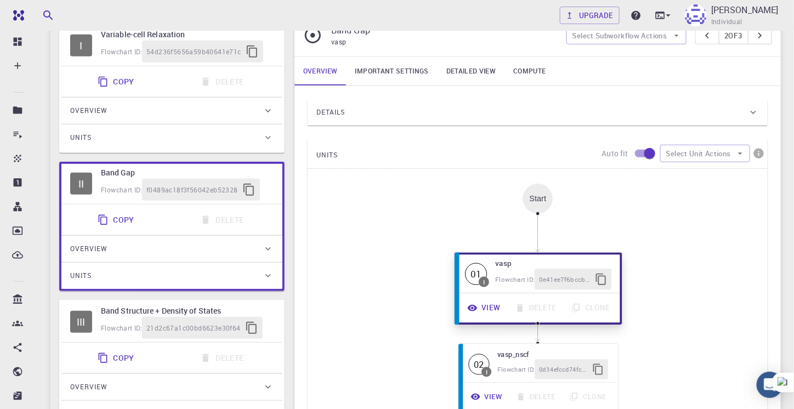
scroll to position [79, 0]
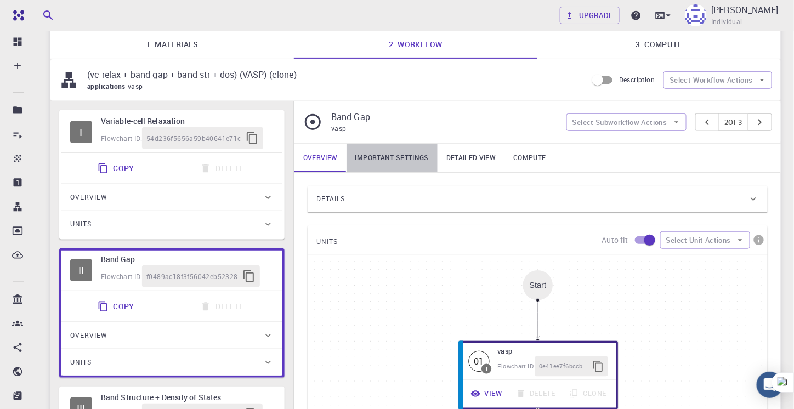
click at [372, 150] on link "Important settings" at bounding box center [391, 158] width 91 height 28
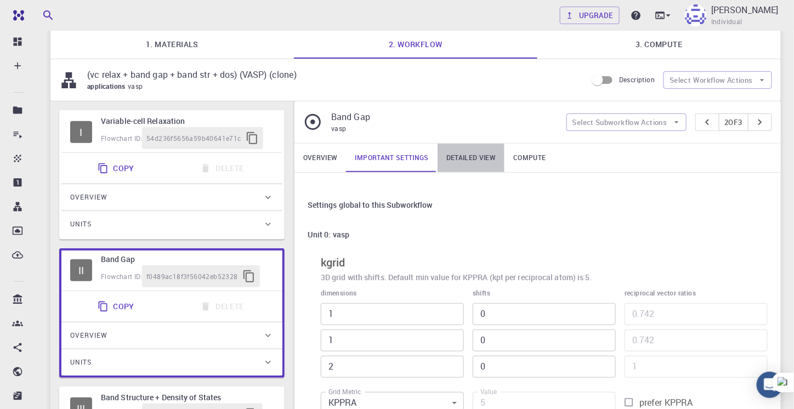
click at [461, 162] on link "Detailed view" at bounding box center [470, 158] width 67 height 28
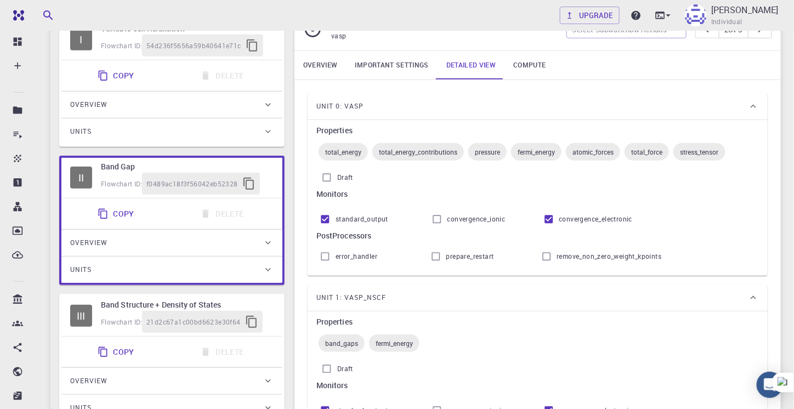
scroll to position [161, 0]
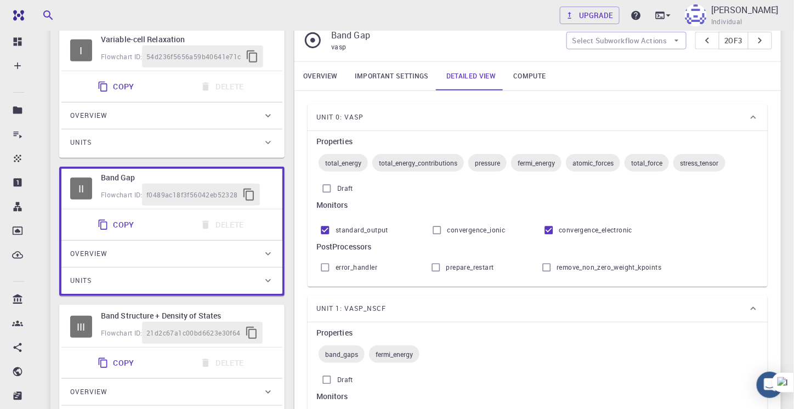
click at [522, 79] on link "Compute" at bounding box center [529, 76] width 50 height 28
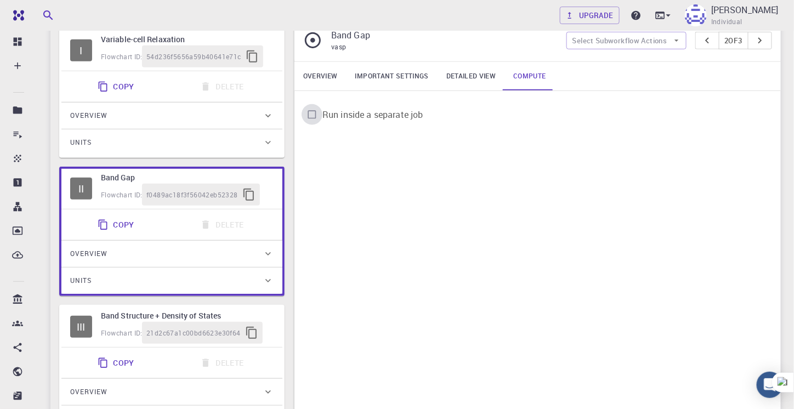
click at [312, 113] on input "Run inside a separate job" at bounding box center [311, 114] width 21 height 21
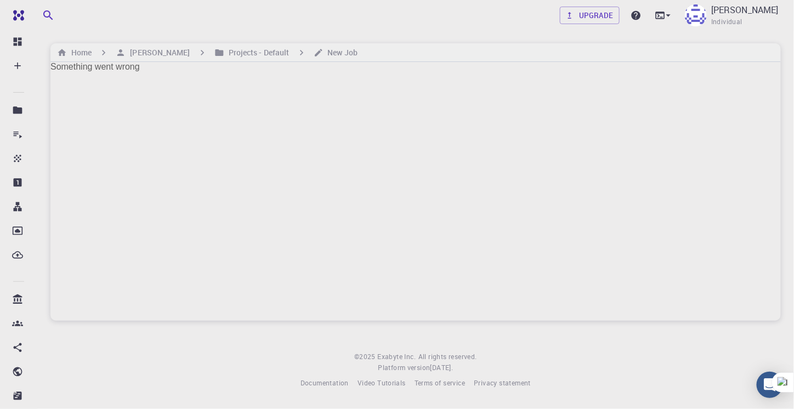
scroll to position [0, 0]
click at [266, 50] on h6 "Projects - Default" at bounding box center [256, 53] width 65 height 12
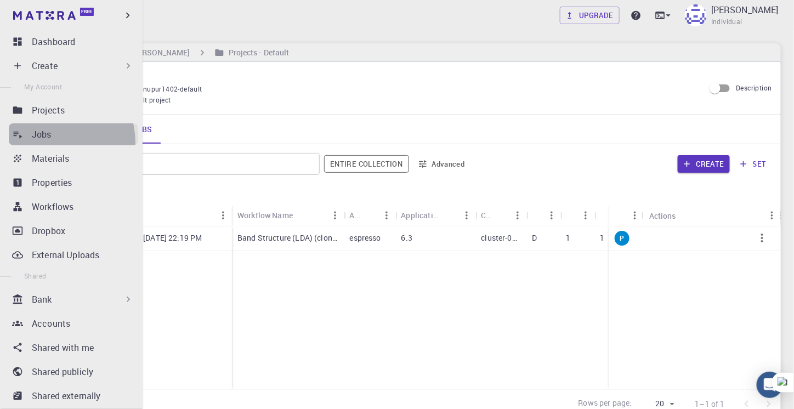
click at [55, 142] on link "Jobs" at bounding box center [73, 134] width 129 height 22
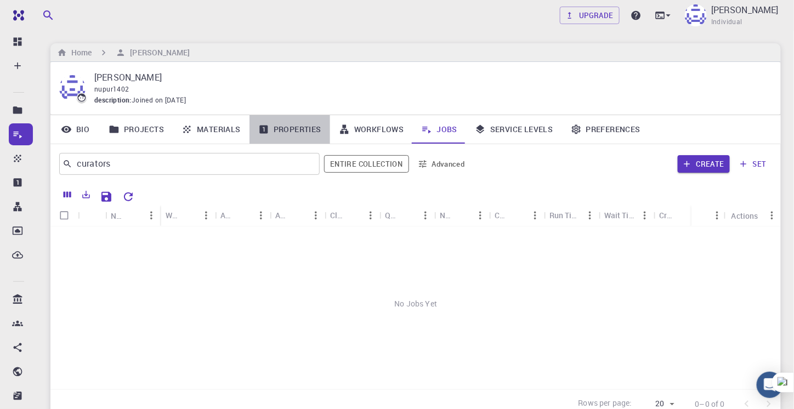
click at [280, 138] on link "Properties" at bounding box center [289, 129] width 81 height 28
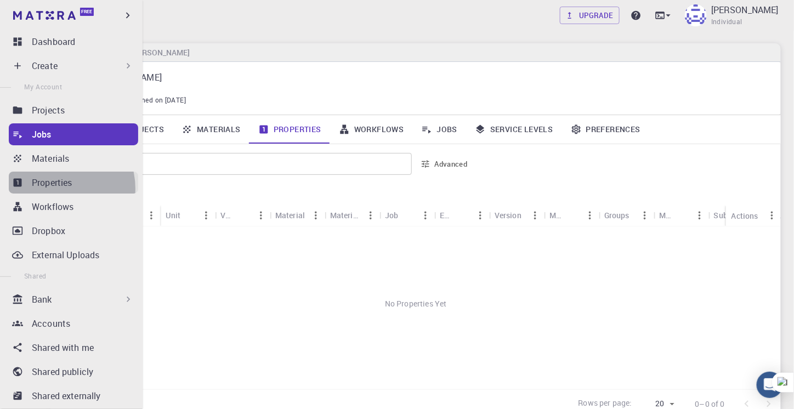
click at [58, 189] on p "Properties" at bounding box center [52, 182] width 41 height 13
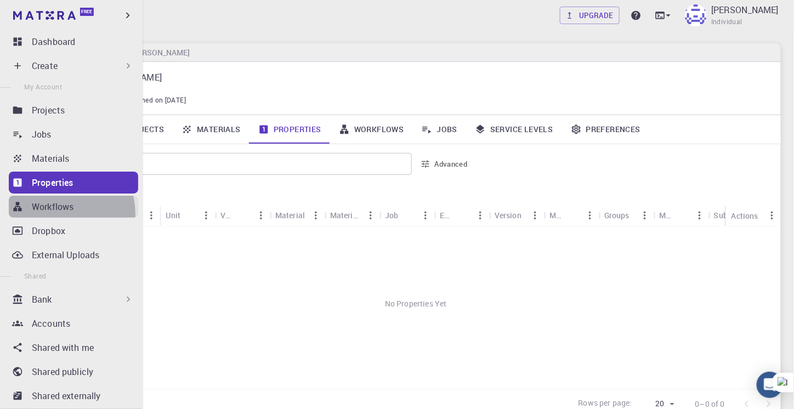
click at [46, 215] on link "Workflows" at bounding box center [73, 207] width 129 height 22
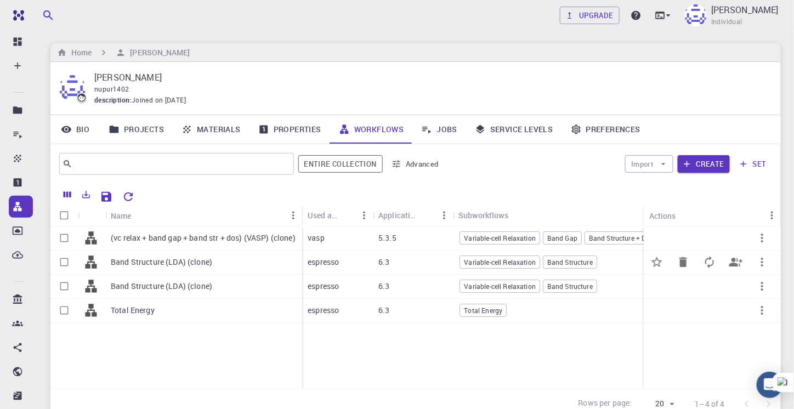
click at [159, 263] on p "Band Structure (LDA) (clone)" at bounding box center [161, 261] width 101 height 11
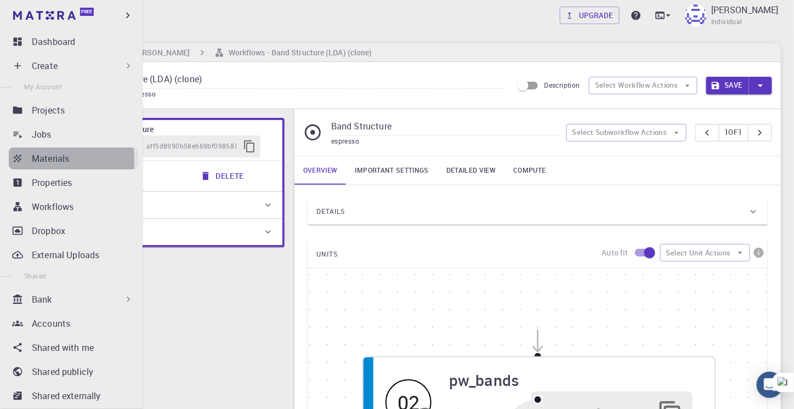
click at [37, 161] on p "Materials" at bounding box center [50, 158] width 37 height 13
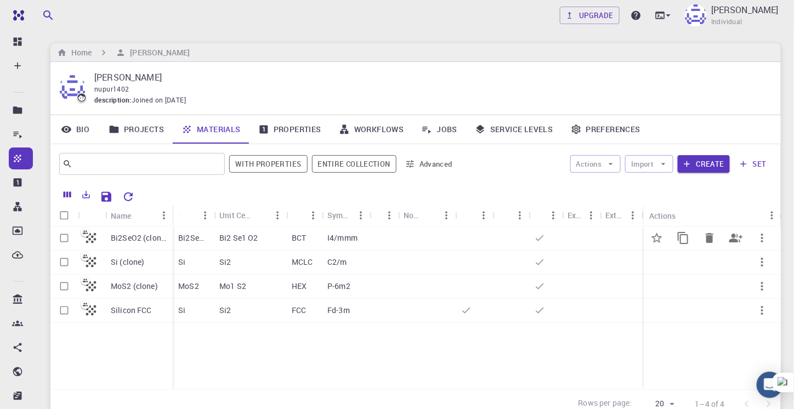
click at [133, 241] on p "Bi2SeO2 (clone)" at bounding box center [139, 237] width 56 height 11
